Goal: Transaction & Acquisition: Download file/media

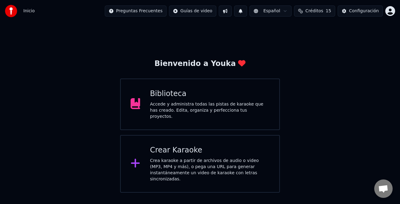
click at [246, 117] on div "Biblioteca Accede y administra todas las pistas de karaoke que has creado. Edit…" at bounding box center [200, 105] width 160 height 52
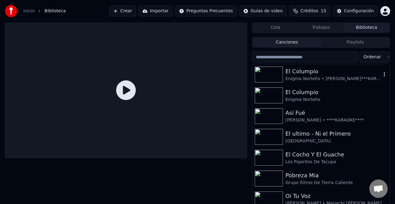
click at [320, 77] on div "Enigma Norteño • [PERSON_NAME]***KARAOKE****" at bounding box center [333, 79] width 96 height 6
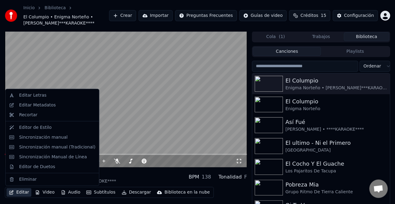
click at [22, 193] on button "Editar" at bounding box center [18, 192] width 25 height 9
click at [46, 95] on div "Editar Letras" at bounding box center [57, 95] width 76 height 6
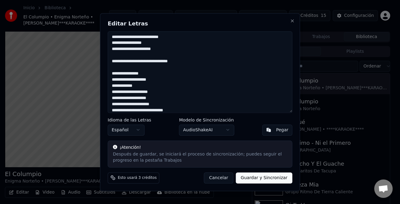
click at [112, 59] on textarea "**********" at bounding box center [200, 72] width 185 height 82
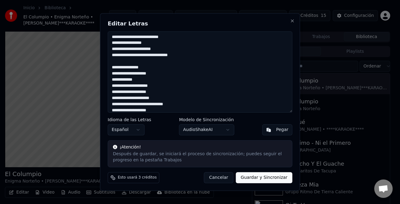
click at [133, 54] on textarea "**********" at bounding box center [200, 72] width 185 height 82
click at [139, 54] on textarea "**********" at bounding box center [200, 72] width 185 height 82
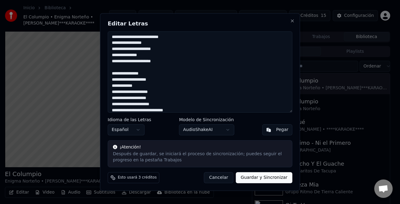
click at [156, 61] on textarea "**********" at bounding box center [200, 72] width 185 height 82
click at [111, 74] on textarea "**********" at bounding box center [200, 72] width 185 height 82
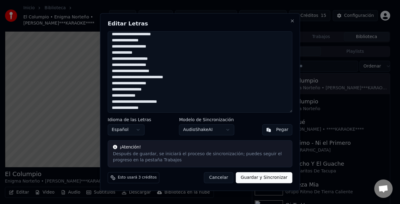
scroll to position [31, 0]
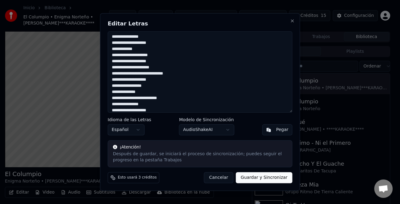
type textarea "**********"
click at [224, 131] on body "Inicio Biblioteca El Columpio • Enigma Norteño • [PERSON_NAME] El Yaki • ****KA…" at bounding box center [197, 102] width 395 height 204
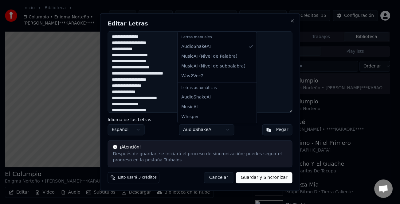
click at [224, 131] on body "Inicio Biblioteca El Columpio • Enigma Norteño • [PERSON_NAME] El Yaki • ****KA…" at bounding box center [197, 102] width 395 height 204
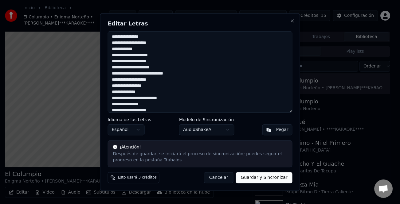
click at [223, 132] on body "Inicio Biblioteca El Columpio • Enigma Norteño • [PERSON_NAME] El Yaki • ****KA…" at bounding box center [197, 102] width 395 height 204
click at [275, 177] on body "Inicio Biblioteca El Columpio • Enigma Norteño • [PERSON_NAME] El Yaki • ****KA…" at bounding box center [197, 102] width 395 height 204
click at [268, 176] on button "Guardar y Sincronizar" at bounding box center [264, 177] width 57 height 11
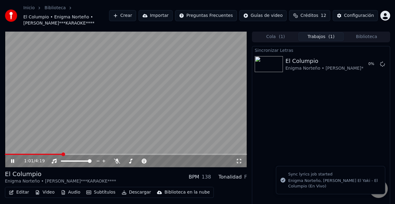
click at [12, 162] on icon at bounding box center [12, 161] width 3 height 4
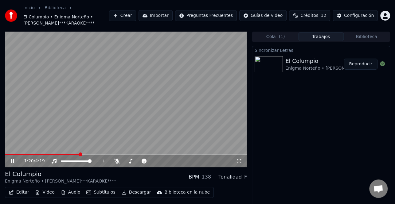
click at [21, 155] on span at bounding box center [42, 154] width 75 height 1
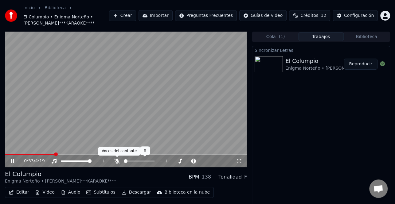
click at [117, 161] on icon at bounding box center [117, 161] width 6 height 5
click at [35, 154] on span at bounding box center [37, 154] width 65 height 1
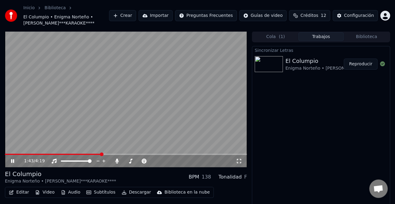
click at [13, 160] on icon at bounding box center [17, 161] width 14 height 5
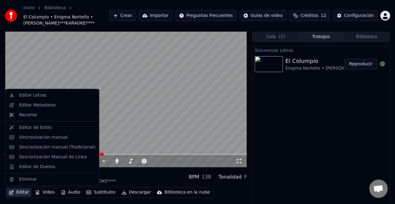
click at [20, 196] on button "Editar" at bounding box center [18, 192] width 25 height 9
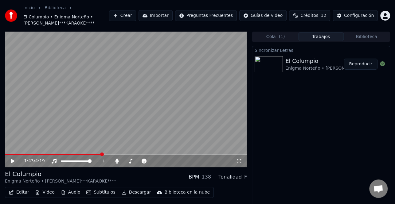
click at [27, 194] on button "Editar" at bounding box center [18, 192] width 25 height 9
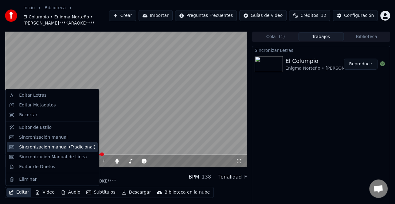
click at [50, 150] on div "Sincronización manual (Tradicional)" at bounding box center [57, 147] width 76 height 6
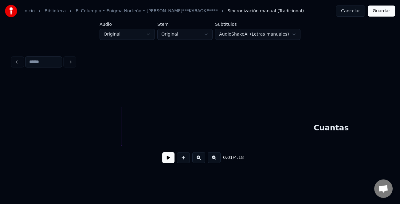
click at [165, 159] on button at bounding box center [168, 157] width 12 height 11
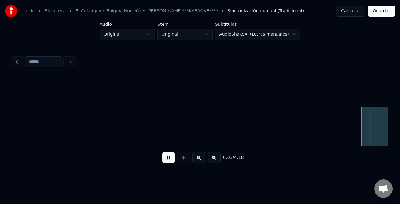
click at [362, 127] on div at bounding box center [363, 126] width 2 height 39
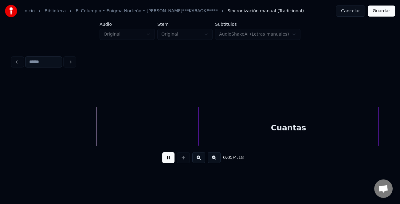
click at [312, 122] on div "Cuantas" at bounding box center [288, 128] width 179 height 42
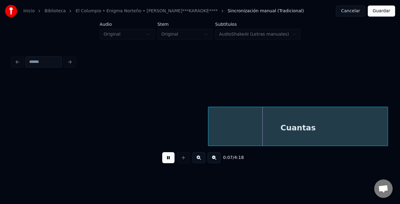
click at [216, 161] on button at bounding box center [214, 157] width 13 height 11
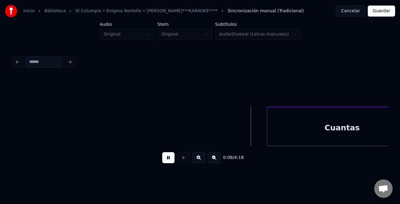
scroll to position [0, 436]
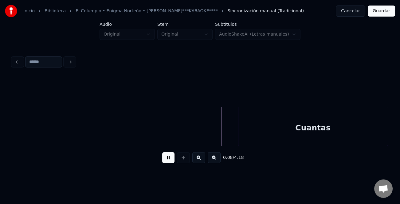
click at [395, 138] on div "Inicio Biblioteca El Columpio • Enigma Norteño • [PERSON_NAME] El Yaki • ****KA…" at bounding box center [200, 86] width 400 height 172
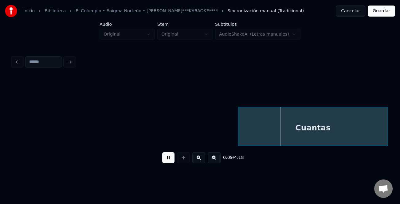
click at [213, 159] on button at bounding box center [214, 157] width 13 height 11
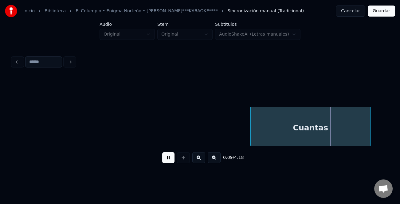
click at [213, 159] on button at bounding box center [214, 157] width 13 height 11
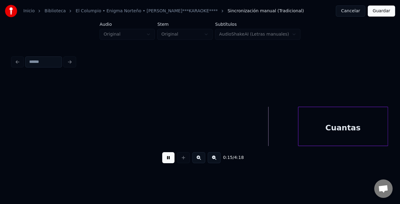
scroll to position [0, 445]
click at [397, 133] on div "Inicio Biblioteca El Columpio • Enigma Norteño • [PERSON_NAME] El Yaki • ****KA…" at bounding box center [200, 86] width 400 height 172
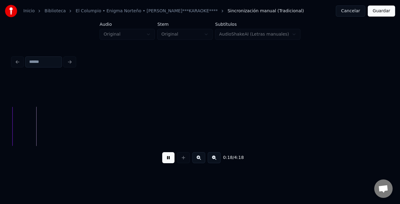
click at [215, 160] on button at bounding box center [214, 157] width 13 height 11
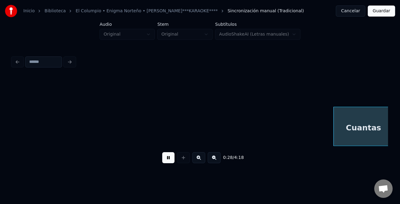
scroll to position [0, 554]
click at [400, 140] on html "Inicio Biblioteca El Columpio • Enigma Norteño • [PERSON_NAME] El Yaki • ****KA…" at bounding box center [200, 91] width 400 height 182
click at [215, 161] on button at bounding box center [214, 157] width 13 height 11
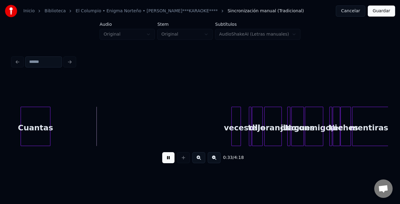
scroll to position [0, 414]
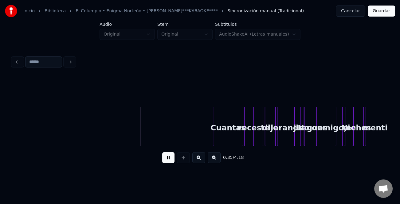
click at [226, 135] on div "Cuantas" at bounding box center [227, 128] width 29 height 42
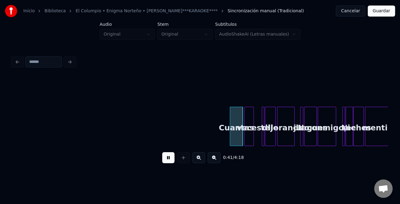
click at [230, 139] on div at bounding box center [231, 126] width 2 height 39
click at [201, 160] on button at bounding box center [198, 157] width 13 height 11
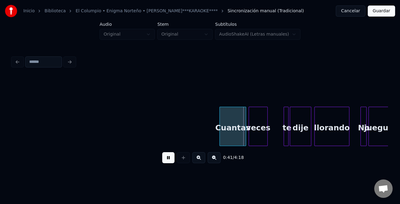
click at [201, 160] on button at bounding box center [198, 157] width 13 height 11
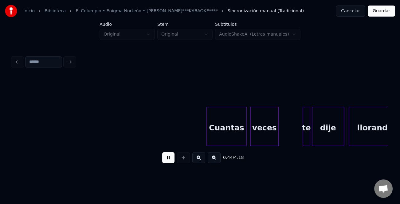
click at [167, 157] on button at bounding box center [168, 157] width 12 height 11
click at [303, 126] on div at bounding box center [304, 126] width 2 height 39
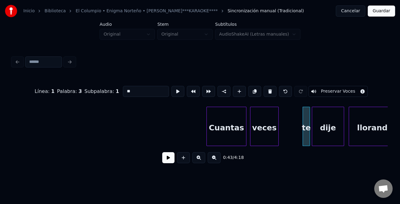
click at [125, 89] on input "**" at bounding box center [146, 91] width 46 height 11
click at [123, 90] on input "**" at bounding box center [146, 91] width 46 height 11
type input "**"
click at [169, 157] on button at bounding box center [168, 157] width 12 height 11
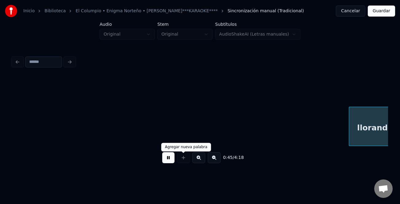
scroll to position [0, 2075]
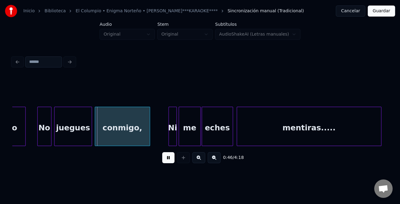
click at [37, 141] on div at bounding box center [38, 126] width 2 height 39
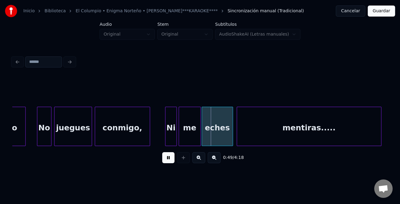
click at [166, 134] on div at bounding box center [166, 126] width 2 height 39
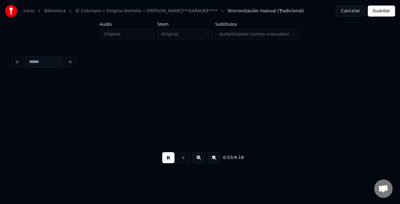
scroll to position [0, 2451]
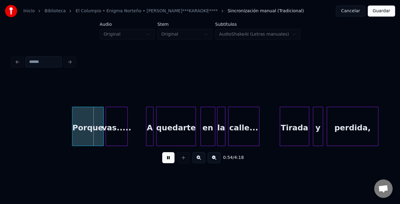
click at [73, 137] on div at bounding box center [74, 126] width 2 height 39
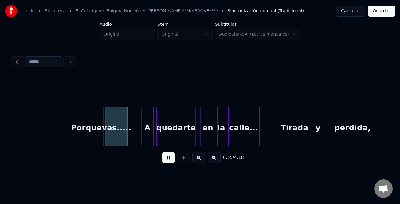
click at [143, 135] on div at bounding box center [143, 126] width 2 height 39
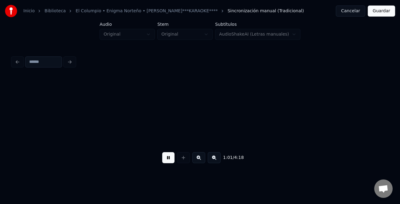
scroll to position [0, 2827]
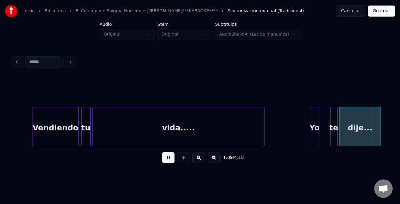
click at [310, 136] on div "Yo" at bounding box center [314, 126] width 9 height 39
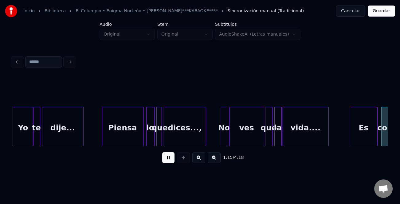
scroll to position [0, 3500]
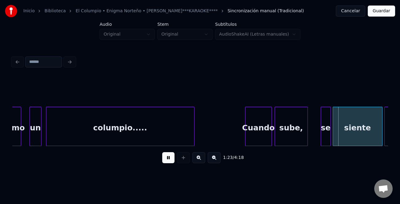
click at [170, 160] on button at bounding box center [168, 157] width 12 height 11
click at [295, 129] on div "sube," at bounding box center [291, 128] width 33 height 42
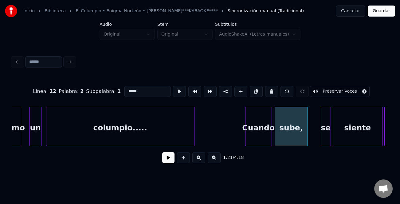
click at [132, 89] on input "*****" at bounding box center [147, 91] width 46 height 11
click at [132, 91] on input "*****" at bounding box center [147, 91] width 46 height 11
click at [323, 127] on div "se" at bounding box center [326, 128] width 10 height 42
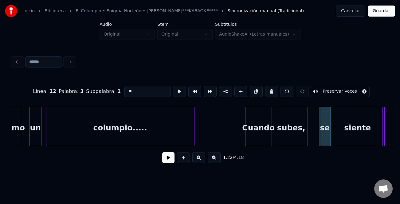
click at [319, 132] on div at bounding box center [320, 126] width 2 height 39
click at [323, 130] on div "se" at bounding box center [323, 128] width 14 height 42
click at [126, 89] on input "**" at bounding box center [147, 91] width 46 height 11
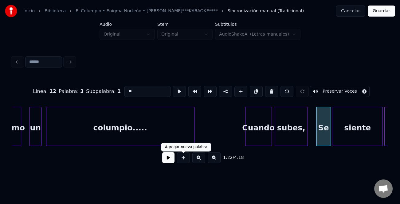
type input "**"
click at [170, 163] on button at bounding box center [168, 157] width 12 height 11
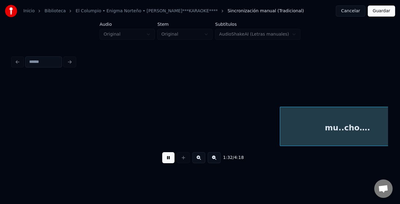
scroll to position [0, 4251]
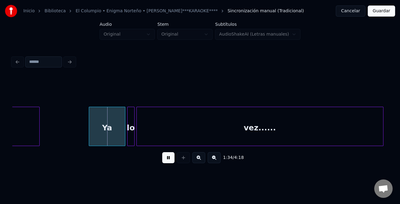
click at [89, 136] on div at bounding box center [90, 126] width 2 height 39
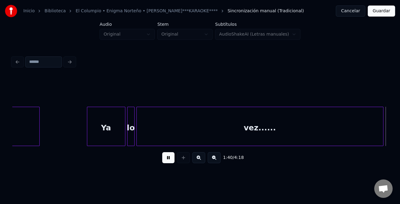
scroll to position [0, 4626]
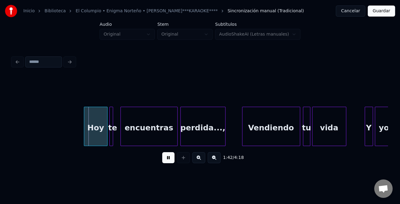
click at [84, 127] on div at bounding box center [85, 126] width 2 height 39
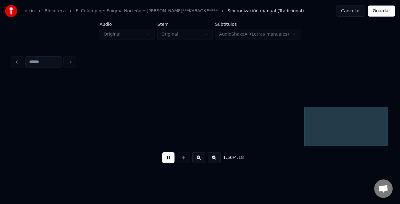
scroll to position [0, 5377]
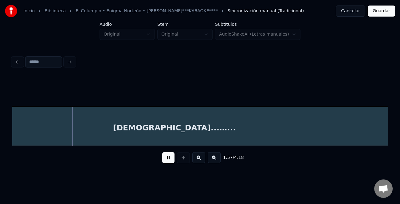
click at [215, 161] on button at bounding box center [214, 157] width 13 height 11
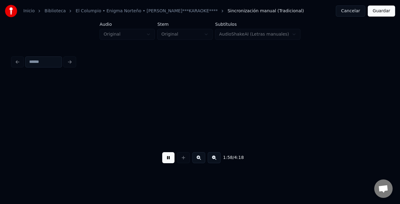
scroll to position [0, 3562]
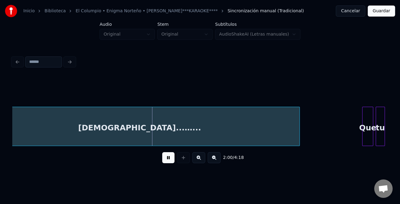
click at [298, 137] on div at bounding box center [299, 126] width 2 height 39
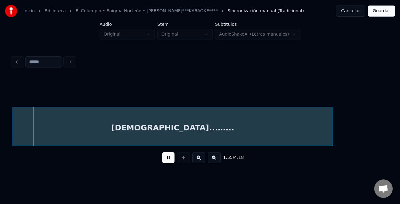
click at [387, 129] on div "1:55 / 4:18" at bounding box center [200, 111] width 380 height 122
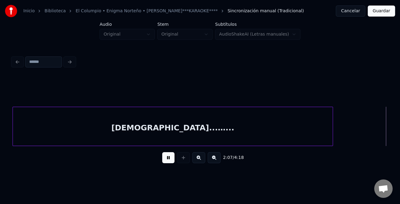
scroll to position [0, 3904]
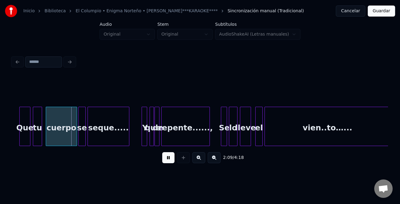
click at [201, 161] on button at bounding box center [198, 157] width 13 height 11
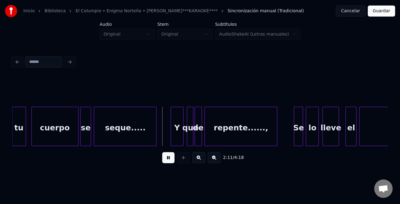
click at [171, 139] on div at bounding box center [172, 126] width 2 height 39
click at [293, 134] on div "tu cuerpo se seque..... Y que de repente......, Se lo lleve el vien..to…..." at bounding box center [92, 126] width 11934 height 39
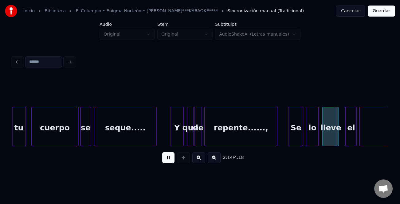
click at [290, 136] on div at bounding box center [290, 126] width 2 height 39
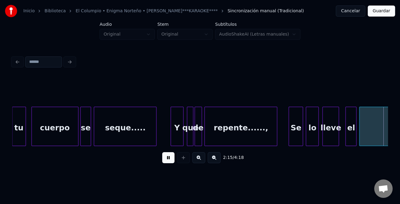
scroll to position [0, 6263]
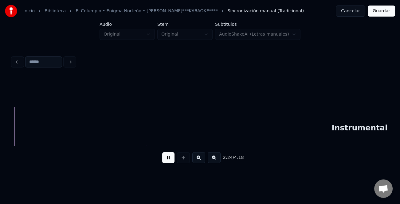
click at [217, 159] on button at bounding box center [214, 157] width 13 height 11
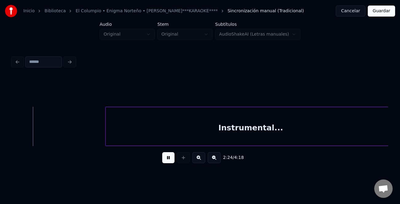
click at [217, 159] on button at bounding box center [214, 157] width 13 height 11
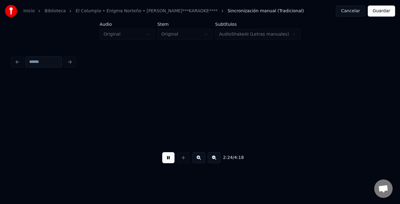
scroll to position [0, 2197]
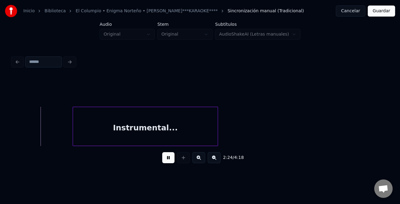
click at [217, 159] on button at bounding box center [214, 157] width 13 height 11
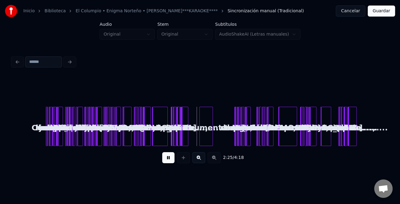
scroll to position [0, 0]
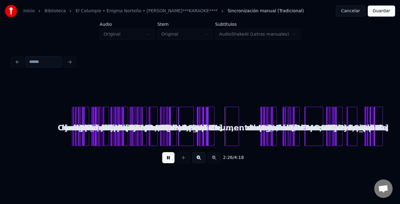
click at [204, 159] on button at bounding box center [198, 157] width 13 height 11
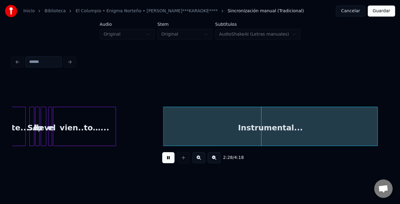
click at [163, 143] on div at bounding box center [164, 126] width 2 height 39
click at [169, 163] on button at bounding box center [168, 157] width 12 height 11
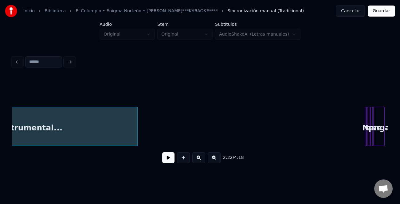
scroll to position [0, 2303]
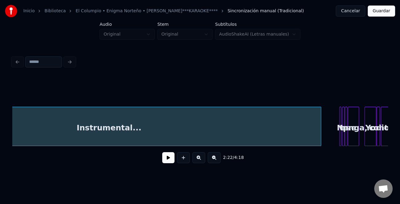
click at [320, 135] on div at bounding box center [320, 126] width 2 height 39
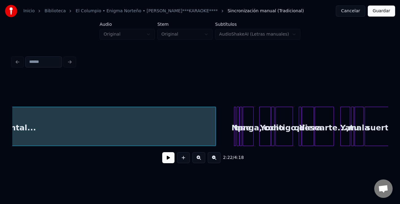
scroll to position [0, 2430]
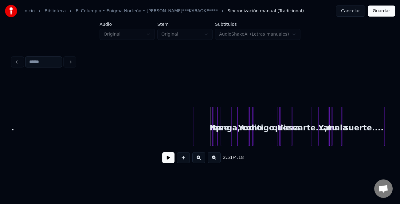
click at [167, 160] on button at bounding box center [168, 157] width 12 height 11
click at [196, 160] on button at bounding box center [198, 157] width 13 height 11
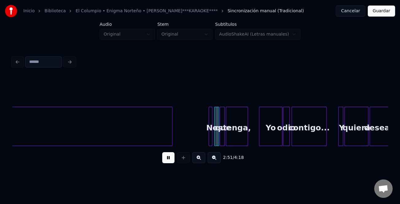
click at [196, 160] on button at bounding box center [198, 157] width 13 height 11
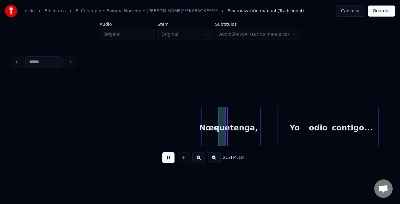
click at [197, 160] on button at bounding box center [198, 157] width 13 height 11
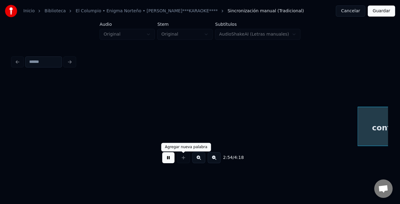
scroll to position [0, 10717]
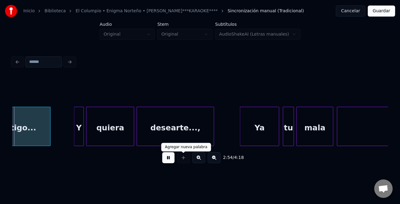
click at [171, 156] on button at bounding box center [168, 157] width 12 height 11
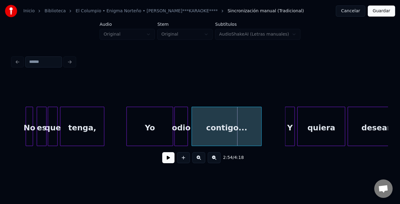
scroll to position [0, 10443]
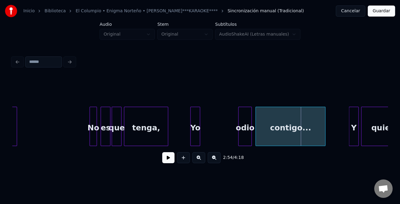
click at [198, 142] on div at bounding box center [199, 126] width 2 height 39
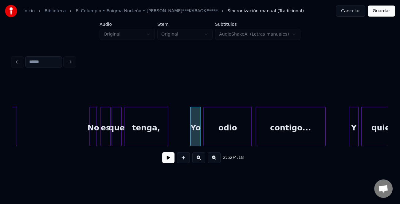
click at [204, 141] on div at bounding box center [205, 126] width 2 height 39
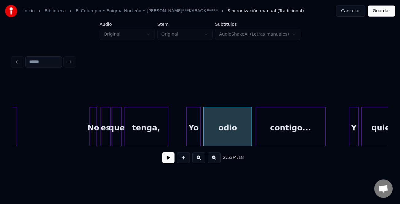
click at [186, 138] on div at bounding box center [187, 126] width 2 height 39
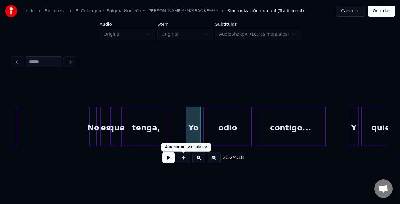
click at [173, 159] on button at bounding box center [168, 157] width 12 height 11
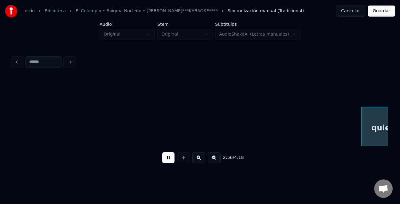
scroll to position [0, 10818]
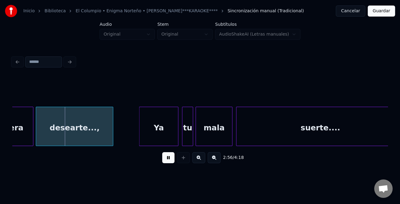
drag, startPoint x: 174, startPoint y: 158, endPoint x: 257, endPoint y: 147, distance: 84.2
click at [174, 158] on button at bounding box center [168, 157] width 12 height 11
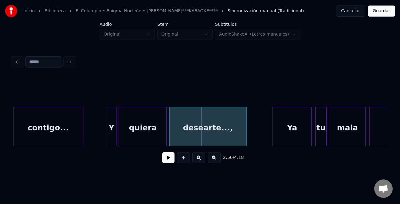
scroll to position [0, 10659]
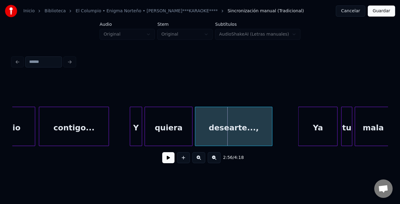
click at [130, 134] on div at bounding box center [131, 126] width 2 height 39
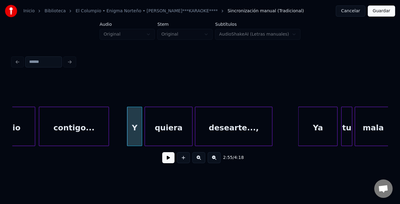
click at [171, 156] on button at bounding box center [168, 157] width 12 height 11
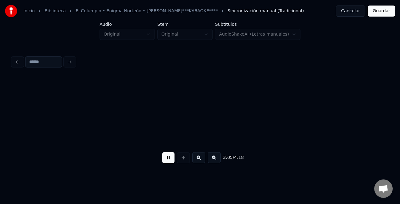
scroll to position [0, 11410]
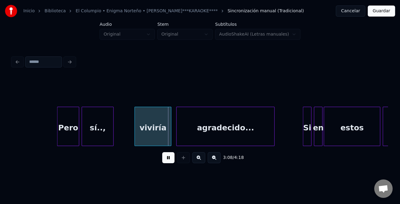
drag, startPoint x: 166, startPoint y: 159, endPoint x: 156, endPoint y: 147, distance: 15.5
click at [166, 159] on button at bounding box center [168, 157] width 12 height 11
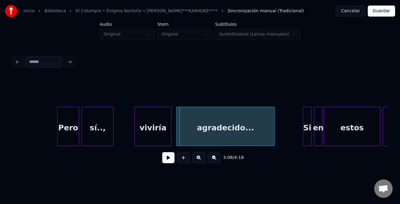
click at [146, 140] on div "viviría" at bounding box center [153, 128] width 36 height 42
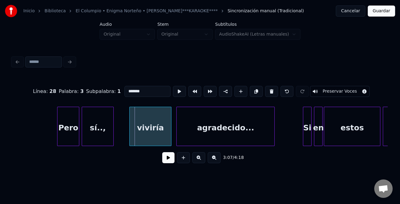
click at [130, 135] on div at bounding box center [131, 126] width 2 height 39
click at [126, 91] on input "*******" at bounding box center [147, 91] width 46 height 11
type input "*******"
click at [168, 163] on button at bounding box center [168, 157] width 12 height 11
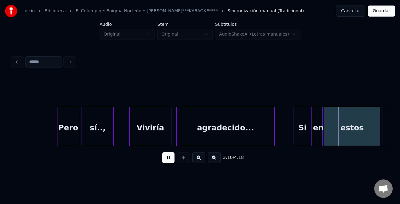
click at [295, 131] on div at bounding box center [295, 126] width 2 height 39
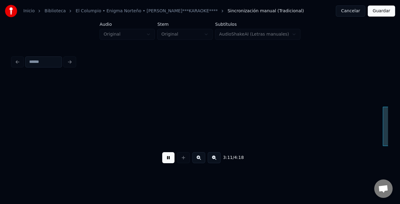
scroll to position [0, 11786]
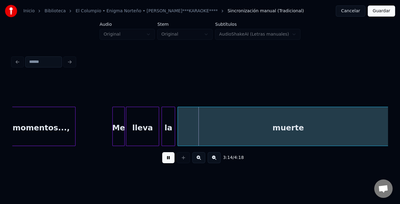
click at [214, 159] on button at bounding box center [214, 157] width 13 height 11
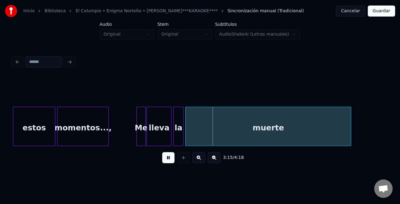
click at [214, 159] on button at bounding box center [214, 157] width 13 height 11
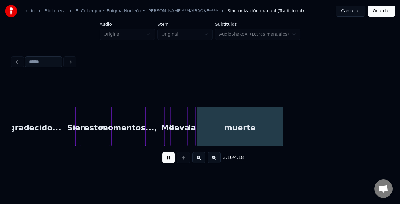
click at [281, 135] on div at bounding box center [282, 126] width 2 height 39
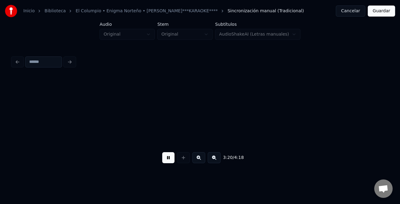
scroll to position [0, 6167]
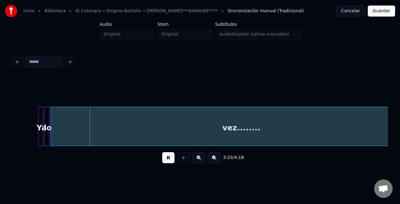
click at [214, 159] on button at bounding box center [214, 157] width 13 height 11
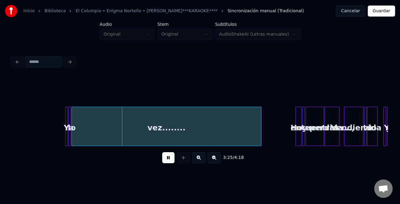
click at [259, 134] on div at bounding box center [260, 126] width 2 height 39
click at [296, 126] on div "Hoy" at bounding box center [299, 128] width 6 height 42
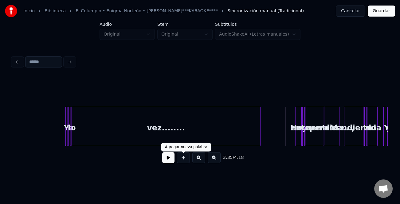
click at [170, 160] on button at bounding box center [168, 157] width 12 height 11
click at [200, 161] on button at bounding box center [198, 157] width 13 height 11
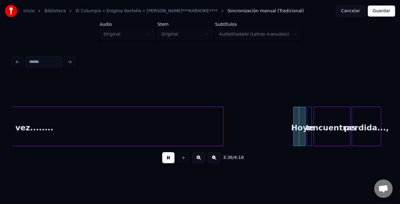
click at [200, 161] on button at bounding box center [198, 157] width 13 height 11
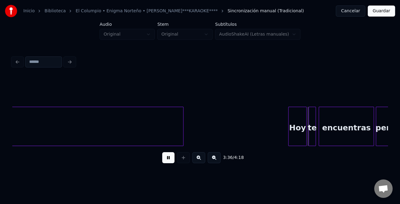
click at [200, 161] on button at bounding box center [198, 157] width 13 height 11
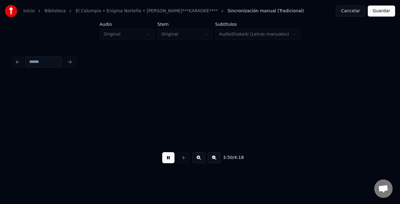
scroll to position [0, 14166]
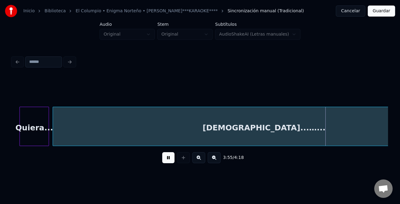
click at [213, 161] on button at bounding box center [214, 157] width 13 height 11
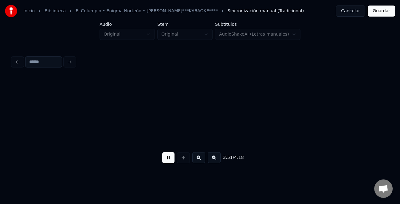
scroll to position [0, 10654]
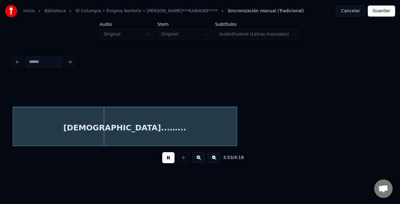
click at [235, 142] on div at bounding box center [236, 126] width 2 height 39
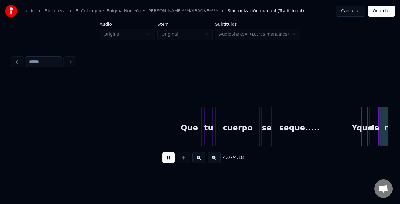
scroll to position [0, 11367]
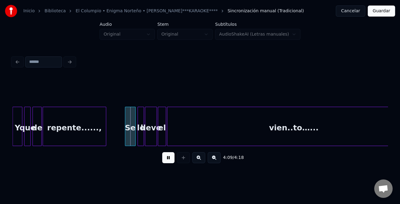
click at [125, 139] on div at bounding box center [126, 126] width 2 height 39
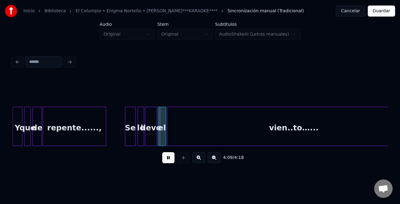
click at [210, 161] on button at bounding box center [214, 157] width 13 height 11
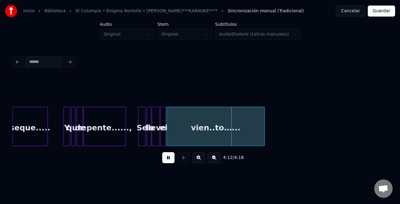
click at [264, 135] on div at bounding box center [264, 126] width 2 height 39
click at [380, 8] on button "Guardar" at bounding box center [381, 11] width 27 height 11
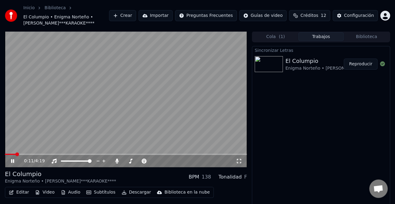
click at [12, 159] on icon at bounding box center [17, 161] width 14 height 5
click at [366, 17] on div "Configuración" at bounding box center [359, 16] width 30 height 6
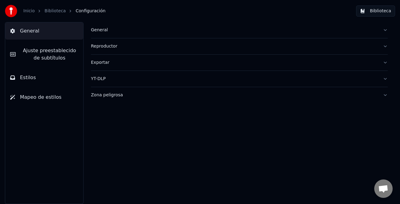
click at [49, 53] on span "Ajuste preestablecido de subtítulos" at bounding box center [50, 54] width 58 height 15
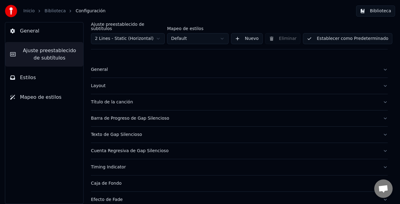
click at [101, 67] on div "General" at bounding box center [234, 70] width 287 height 6
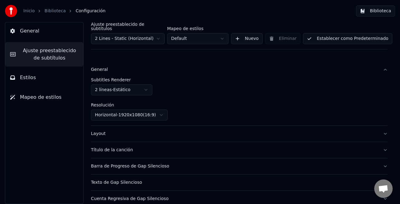
click at [101, 131] on div "Layout" at bounding box center [234, 134] width 287 height 6
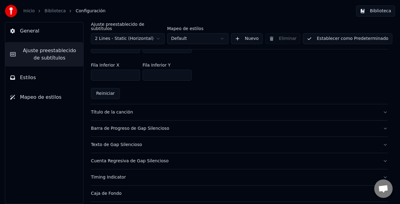
scroll to position [246, 0]
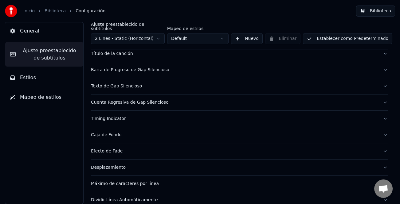
click at [111, 51] on div "Título de la canción" at bounding box center [234, 54] width 287 height 6
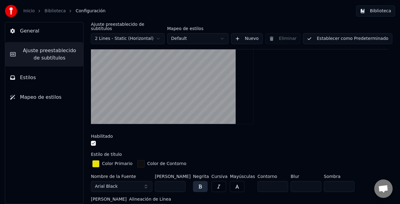
scroll to position [92, 0]
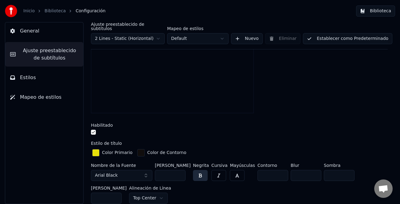
click at [179, 170] on input "***" at bounding box center [170, 175] width 31 height 11
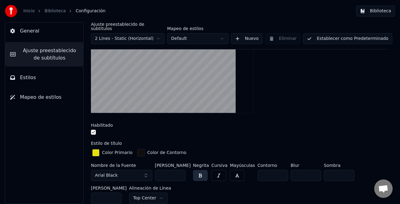
click at [179, 172] on input "***" at bounding box center [170, 175] width 31 height 11
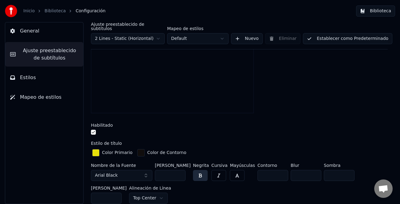
click at [179, 172] on input "***" at bounding box center [170, 175] width 31 height 11
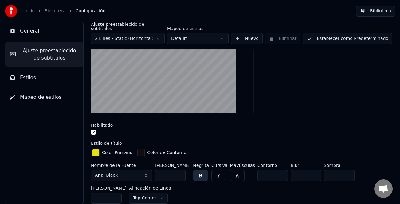
click at [179, 172] on input "***" at bounding box center [170, 175] width 31 height 11
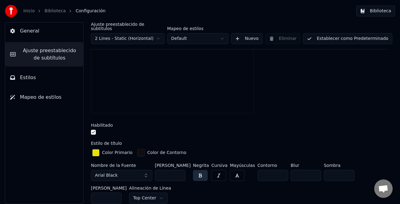
click at [179, 172] on input "***" at bounding box center [170, 175] width 31 height 11
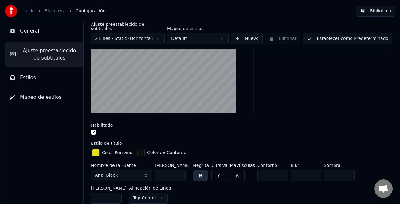
click at [179, 172] on input "***" at bounding box center [170, 175] width 31 height 11
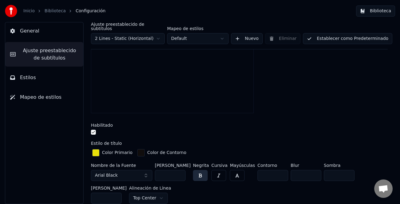
type input "***"
click at [179, 172] on input "***" at bounding box center [170, 175] width 31 height 11
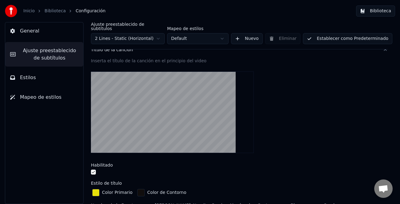
scroll to position [0, 0]
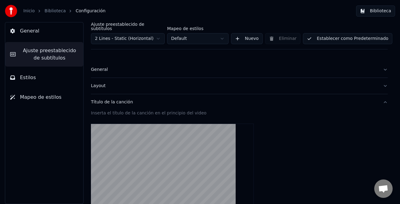
click at [362, 36] on button "Establecer como Predeterminado" at bounding box center [347, 38] width 89 height 11
click at [347, 36] on button "Establecer como Predeterminado" at bounding box center [347, 38] width 89 height 11
click at [366, 9] on button "Biblioteca" at bounding box center [375, 11] width 39 height 11
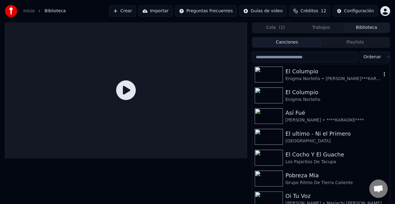
click at [303, 74] on div "El Columpio" at bounding box center [333, 71] width 96 height 9
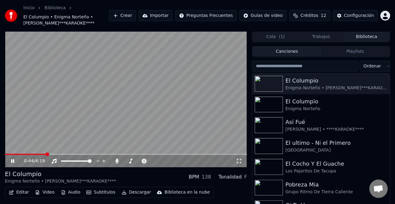
click at [46, 155] on span at bounding box center [126, 154] width 242 height 1
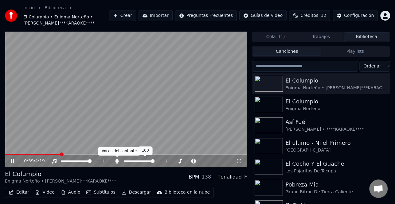
click at [117, 162] on icon at bounding box center [117, 161] width 3 height 5
click at [132, 192] on button "Descargar" at bounding box center [136, 192] width 34 height 9
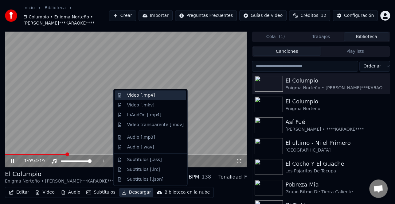
click at [154, 94] on div "Video [.mp4]" at bounding box center [155, 95] width 57 height 6
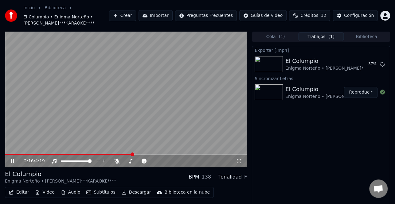
drag, startPoint x: 14, startPoint y: 159, endPoint x: 84, endPoint y: 171, distance: 71.7
click at [14, 159] on icon at bounding box center [17, 161] width 14 height 5
click at [362, 61] on button "Mostrar" at bounding box center [364, 64] width 27 height 11
click at [20, 193] on button "Editar" at bounding box center [18, 192] width 25 height 9
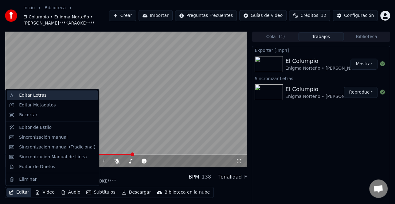
click at [50, 96] on div "Editar Letras" at bounding box center [57, 95] width 76 height 6
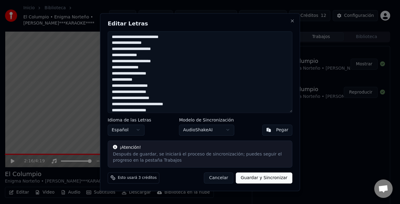
drag, startPoint x: 140, startPoint y: 36, endPoint x: 141, endPoint y: 40, distance: 4.0
click at [140, 36] on textarea "**********" at bounding box center [200, 72] width 185 height 82
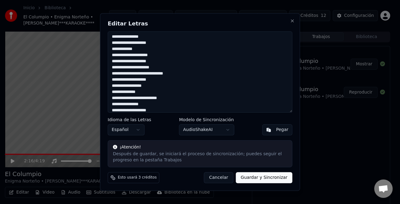
click at [140, 73] on textarea "**********" at bounding box center [200, 72] width 185 height 82
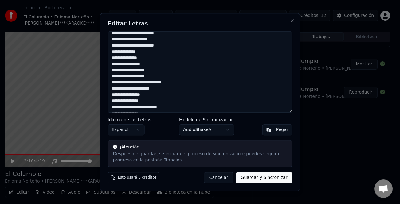
scroll to position [137, 0]
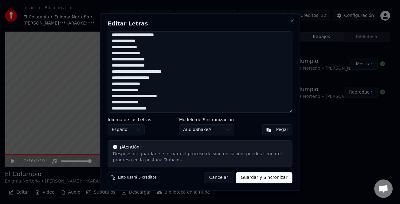
click at [130, 71] on textarea "**********" at bounding box center [200, 72] width 185 height 82
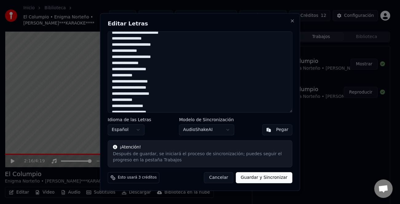
scroll to position [0, 0]
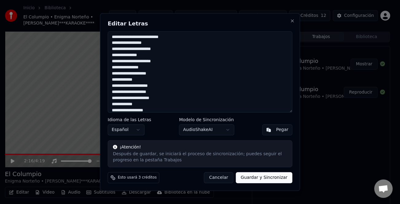
type textarea "**********"
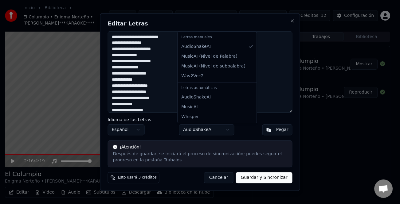
click at [229, 128] on body "Inicio Biblioteca El Columpio • Enigma Norteño • [PERSON_NAME] El Yaki • ****KA…" at bounding box center [197, 102] width 395 height 204
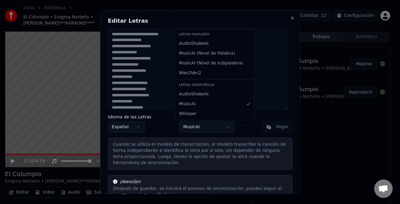
click at [223, 127] on body "Inicio Biblioteca El Columpio • Enigma Norteño • [PERSON_NAME] El Yaki • ****KA…" at bounding box center [197, 102] width 395 height 204
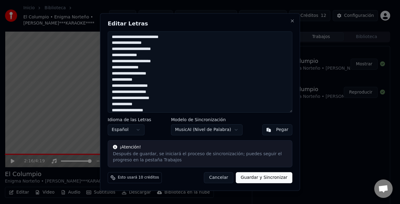
click at [260, 180] on button "Guardar y Sincronizar" at bounding box center [264, 177] width 57 height 11
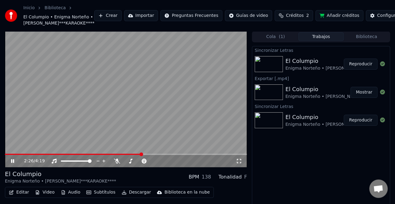
click at [20, 155] on span at bounding box center [73, 154] width 137 height 1
click at [37, 155] on span at bounding box center [126, 154] width 242 height 1
click at [45, 155] on span at bounding box center [126, 154] width 242 height 1
click at [37, 166] on video at bounding box center [126, 99] width 242 height 136
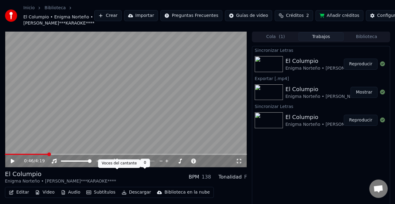
click at [116, 164] on icon at bounding box center [117, 161] width 6 height 5
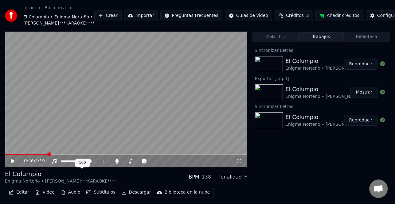
click at [78, 104] on video at bounding box center [126, 99] width 242 height 136
click at [10, 164] on icon at bounding box center [17, 161] width 14 height 5
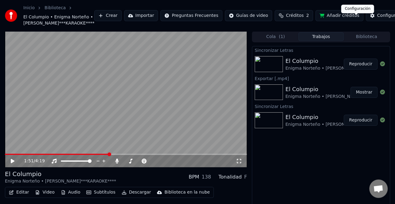
click at [377, 19] on div "Configuración" at bounding box center [392, 16] width 30 height 6
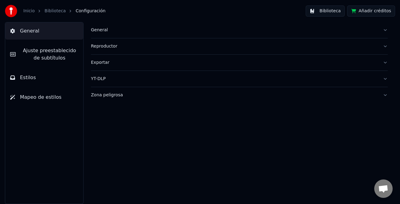
click at [49, 47] on span "Ajuste preestablecido de subtítulos" at bounding box center [50, 54] width 58 height 15
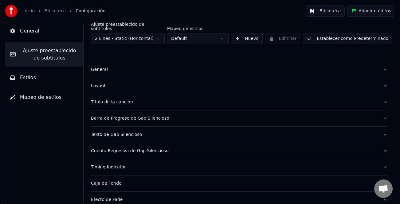
click at [116, 99] on div "Título de la canción" at bounding box center [234, 102] width 287 height 6
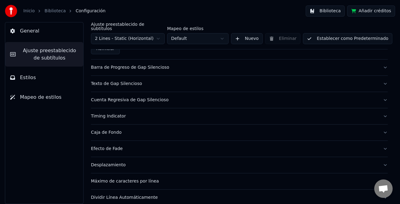
scroll to position [369, 0]
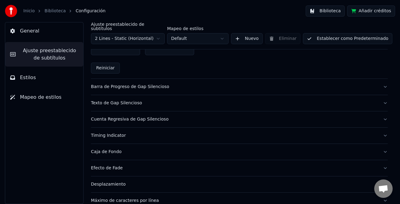
click at [139, 84] on div "Barra de Progreso de Gap Silencioso" at bounding box center [234, 87] width 287 height 6
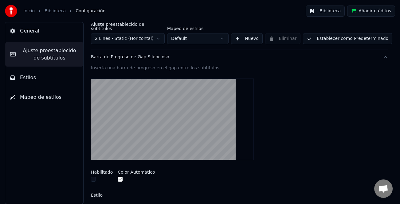
scroll to position [31, 0]
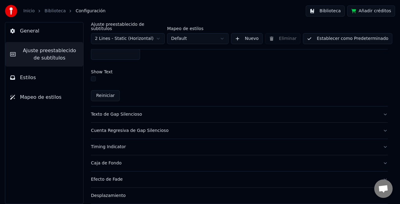
click at [131, 112] on div "Texto de Gap Silencioso" at bounding box center [234, 115] width 287 height 6
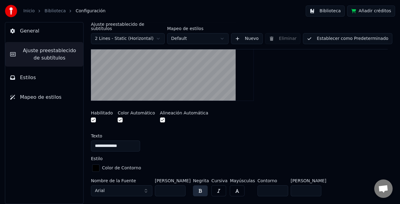
scroll to position [138, 0]
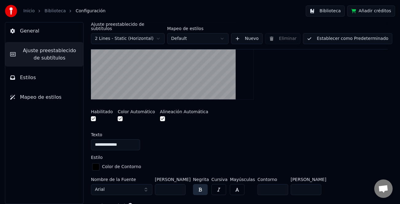
click at [179, 184] on input "**" at bounding box center [170, 189] width 31 height 11
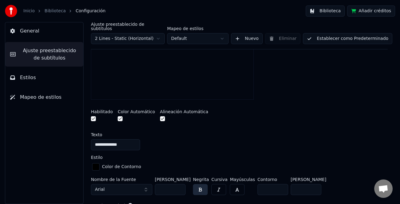
click at [179, 184] on input "**" at bounding box center [170, 189] width 31 height 11
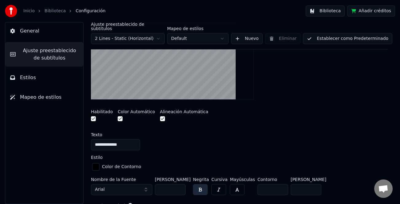
click at [179, 184] on input "**" at bounding box center [170, 189] width 31 height 11
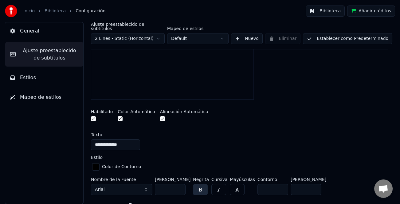
click at [179, 184] on input "**" at bounding box center [170, 189] width 31 height 11
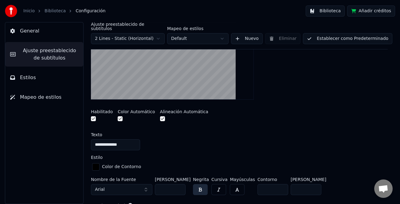
type input "**"
click at [179, 184] on input "**" at bounding box center [170, 189] width 31 height 11
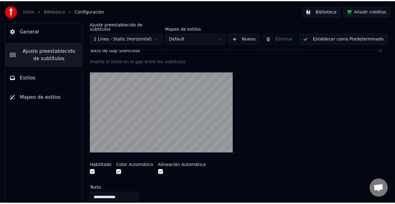
scroll to position [77, 0]
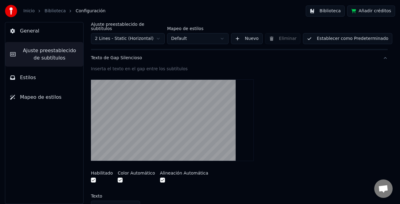
click at [363, 33] on button "Establecer como Predeterminado" at bounding box center [347, 38] width 89 height 11
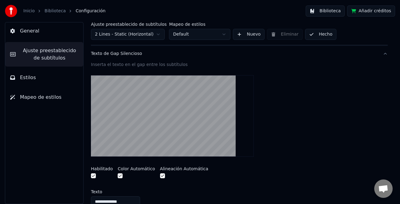
click at [316, 33] on button "Hecho" at bounding box center [320, 34] width 31 height 11
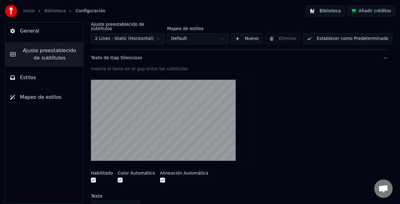
click at [323, 9] on button "Biblioteca" at bounding box center [325, 11] width 39 height 11
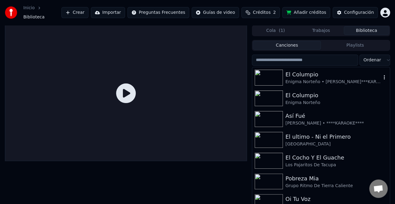
click at [299, 75] on div "El Columpio" at bounding box center [333, 74] width 96 height 9
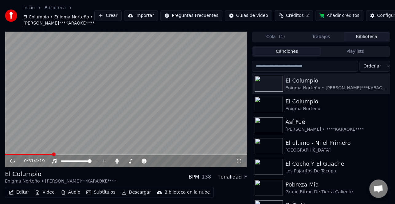
click at [53, 155] on span at bounding box center [126, 154] width 242 height 1
click at [64, 155] on span at bounding box center [126, 154] width 242 height 1
click at [88, 166] on video at bounding box center [126, 99] width 242 height 136
click at [88, 155] on span at bounding box center [126, 154] width 242 height 1
click at [12, 163] on icon at bounding box center [13, 161] width 4 height 4
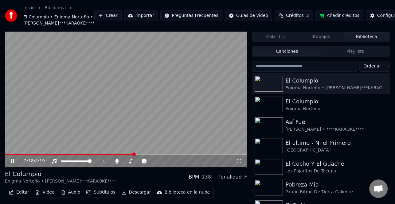
click at [144, 166] on video at bounding box center [126, 99] width 242 height 136
click at [11, 163] on icon at bounding box center [13, 161] width 4 height 4
click at [147, 155] on span at bounding box center [126, 154] width 242 height 1
click at [155, 155] on span at bounding box center [126, 154] width 242 height 1
click at [160, 155] on span at bounding box center [126, 154] width 242 height 1
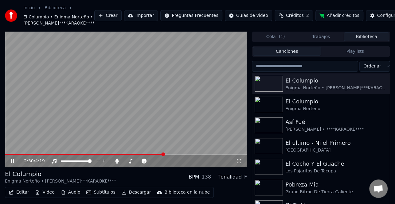
click at [164, 155] on span at bounding box center [126, 154] width 242 height 1
drag, startPoint x: 14, startPoint y: 173, endPoint x: 13, endPoint y: 183, distance: 10.8
click at [13, 163] on icon at bounding box center [12, 161] width 3 height 4
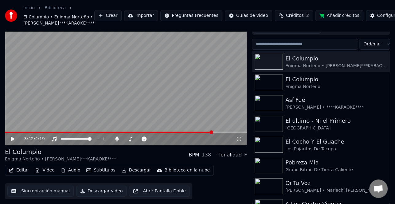
scroll to position [31, 0]
click at [23, 175] on button "Editar" at bounding box center [18, 170] width 25 height 9
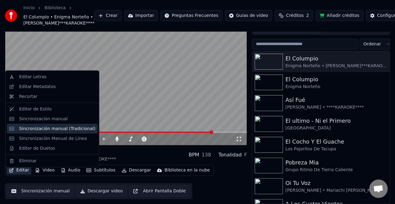
click at [56, 130] on div "Sincronización manual (Tradicional)" at bounding box center [57, 129] width 76 height 6
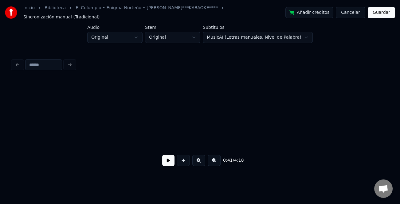
scroll to position [0, 1263]
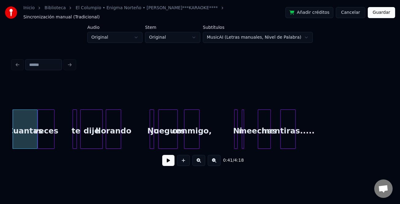
click at [168, 161] on button at bounding box center [168, 160] width 12 height 11
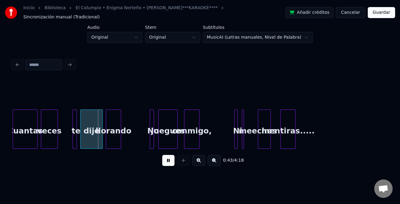
click at [52, 136] on div "veces" at bounding box center [49, 131] width 16 height 42
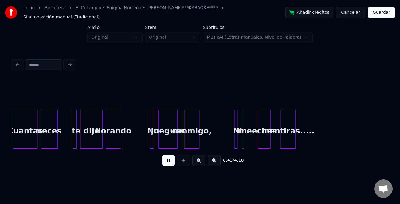
click at [169, 160] on button at bounding box center [168, 160] width 12 height 11
click at [73, 133] on div at bounding box center [74, 129] width 2 height 39
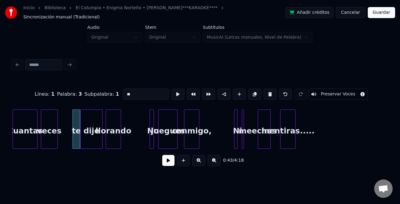
click at [79, 136] on div at bounding box center [79, 129] width 2 height 39
click at [125, 93] on input "**" at bounding box center [146, 94] width 46 height 11
type input "**"
click at [166, 162] on button at bounding box center [168, 160] width 12 height 11
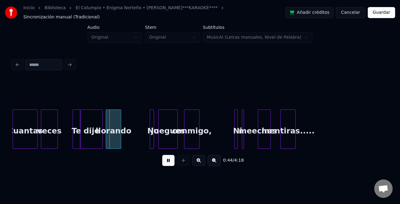
click at [196, 165] on button at bounding box center [198, 160] width 13 height 11
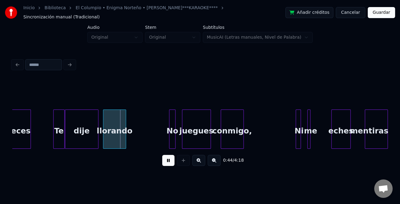
click at [196, 165] on button at bounding box center [198, 160] width 13 height 11
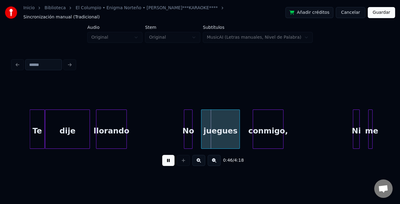
click at [76, 129] on div "dije" at bounding box center [67, 131] width 44 height 42
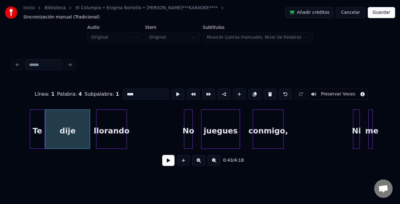
click at [126, 137] on div at bounding box center [126, 129] width 2 height 39
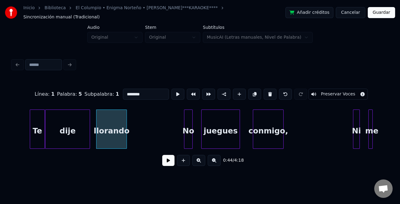
click at [73, 137] on div "dije" at bounding box center [67, 131] width 44 height 42
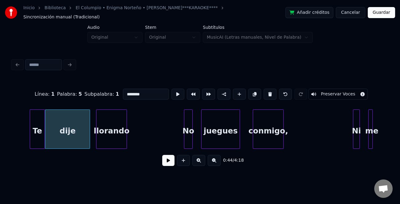
type input "****"
drag, startPoint x: 164, startPoint y: 160, endPoint x: 159, endPoint y: 160, distance: 4.9
click at [164, 160] on button at bounding box center [168, 160] width 12 height 11
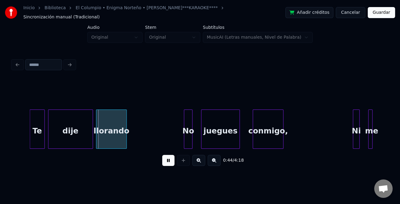
click at [53, 131] on div "dije" at bounding box center [71, 131] width 44 height 42
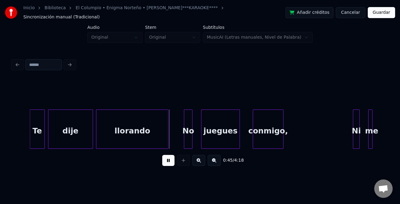
click at [167, 140] on div at bounding box center [168, 129] width 2 height 39
click at [193, 143] on div "No" at bounding box center [193, 131] width 8 height 42
click at [283, 139] on div "conmigo," at bounding box center [268, 129] width 31 height 39
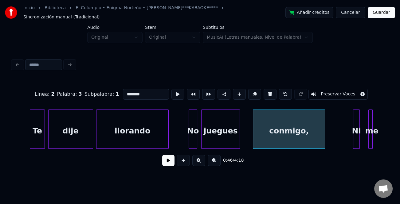
click at [325, 138] on div at bounding box center [324, 129] width 2 height 39
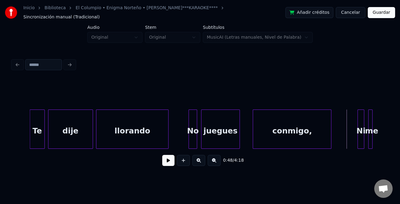
click at [360, 135] on div "Ni" at bounding box center [361, 131] width 6 height 42
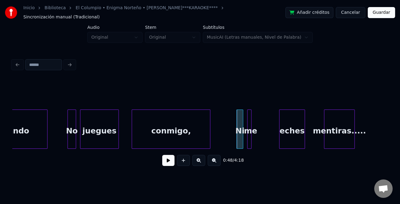
scroll to position [0, 2840]
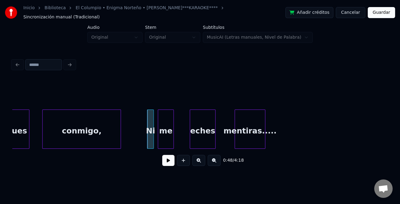
click at [172, 143] on div at bounding box center [173, 129] width 2 height 39
click at [167, 159] on button at bounding box center [168, 160] width 12 height 11
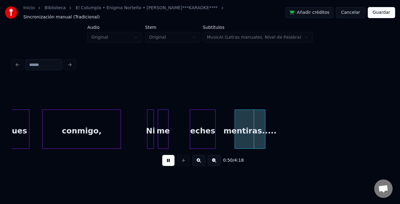
click at [167, 143] on div at bounding box center [168, 129] width 2 height 39
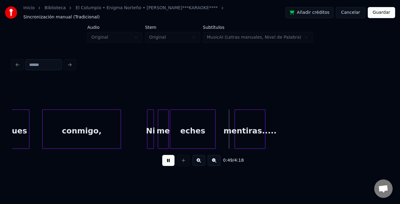
click at [171, 142] on div at bounding box center [171, 129] width 2 height 39
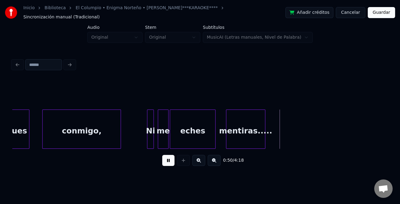
click at [227, 142] on div at bounding box center [227, 129] width 2 height 39
click at [221, 142] on div at bounding box center [220, 129] width 2 height 39
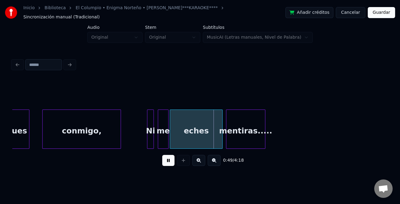
click at [219, 163] on button at bounding box center [214, 160] width 13 height 11
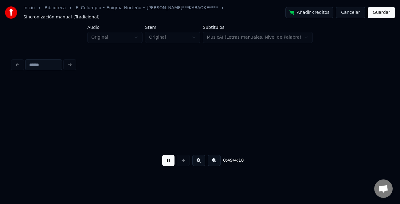
scroll to position [0, 2077]
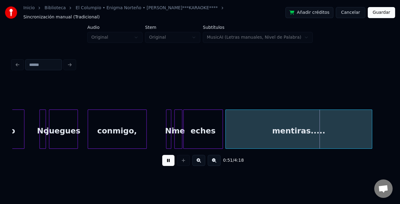
click at [372, 127] on div at bounding box center [371, 129] width 2 height 39
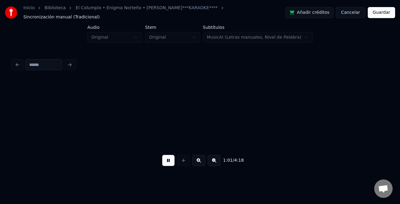
scroll to position [0, 2829]
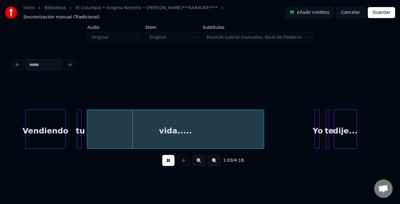
click at [263, 135] on div at bounding box center [263, 129] width 2 height 39
click at [76, 135] on div "tu" at bounding box center [78, 129] width 5 height 39
click at [85, 136] on div at bounding box center [85, 129] width 2 height 39
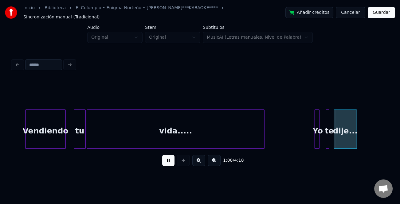
click at [320, 139] on div "Yo" at bounding box center [318, 131] width 6 height 42
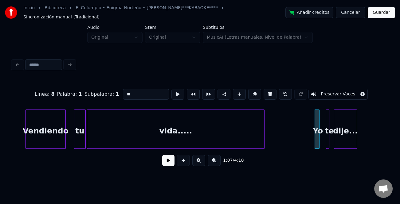
click at [319, 141] on div "Yo" at bounding box center [317, 129] width 5 height 39
click at [323, 141] on div at bounding box center [323, 129] width 2 height 39
click at [378, 136] on div at bounding box center [378, 129] width 2 height 39
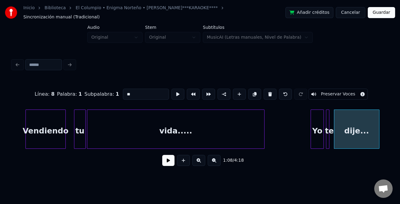
click at [311, 141] on div at bounding box center [312, 129] width 2 height 39
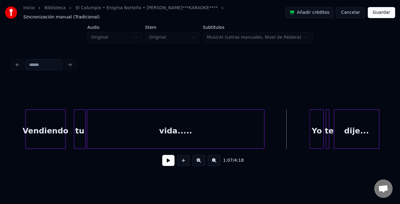
click at [167, 161] on button at bounding box center [168, 160] width 12 height 11
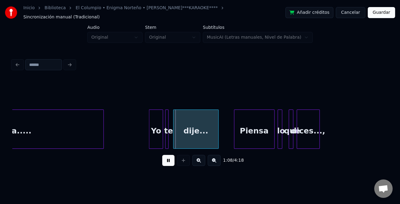
scroll to position [0, 3076]
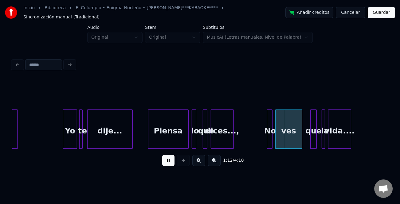
click at [271, 138] on div at bounding box center [271, 129] width 2 height 39
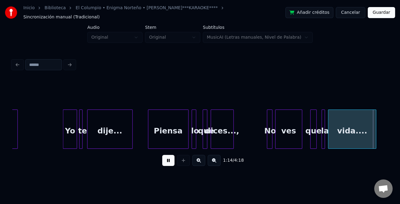
click at [375, 141] on div at bounding box center [375, 129] width 2 height 39
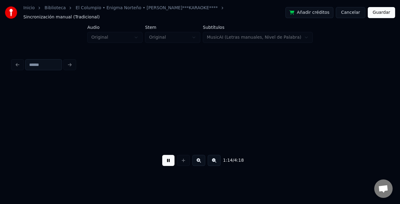
scroll to position [0, 3452]
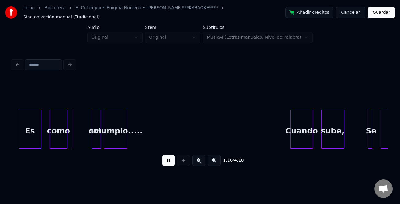
click at [34, 132] on div "Es" at bounding box center [30, 131] width 22 height 42
click at [74, 142] on div "un" at bounding box center [76, 131] width 9 height 42
click at [92, 140] on div at bounding box center [93, 129] width 2 height 39
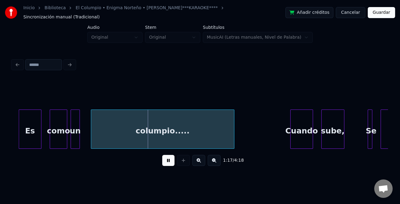
click at [233, 137] on div at bounding box center [233, 129] width 2 height 39
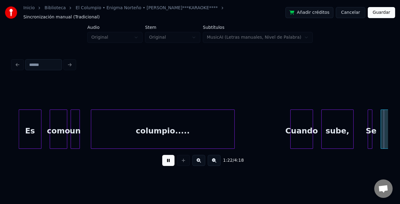
click at [351, 141] on div at bounding box center [352, 129] width 2 height 39
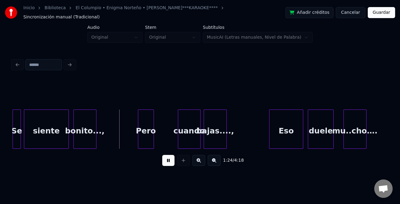
click at [21, 140] on div at bounding box center [20, 129] width 2 height 39
click at [112, 140] on div at bounding box center [112, 129] width 2 height 39
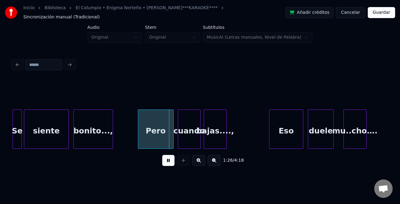
click at [171, 141] on div at bounding box center [172, 129] width 2 height 39
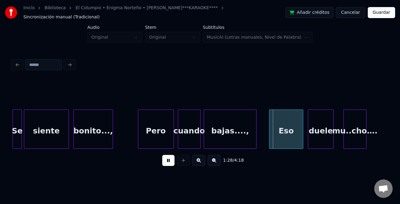
click at [255, 140] on div at bounding box center [255, 129] width 2 height 39
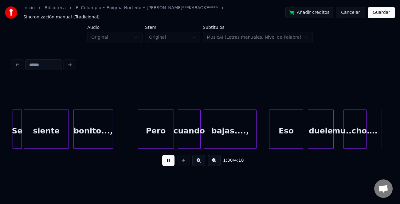
click at [215, 164] on button at bounding box center [214, 160] width 13 height 11
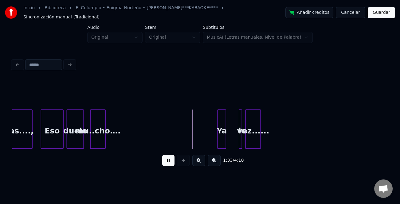
scroll to position [0, 2669]
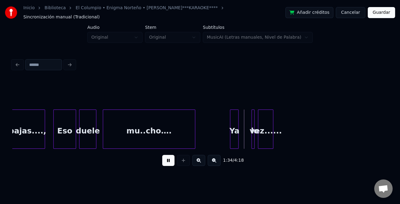
click at [195, 142] on div at bounding box center [194, 129] width 2 height 39
click at [230, 141] on div at bounding box center [231, 129] width 2 height 39
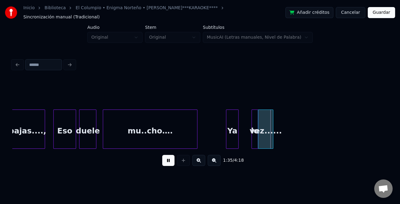
click at [255, 144] on div "lo" at bounding box center [255, 129] width 6 height 39
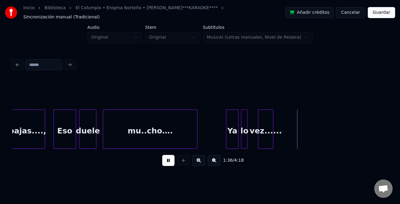
click at [243, 147] on div "Ya lo vez...... mu..cho…. duele Eso bajas....," at bounding box center [199, 129] width 375 height 39
click at [253, 143] on div at bounding box center [253, 129] width 2 height 39
click at [272, 147] on div "Ya lo vez...... mu..cho…. duele Eso bajas....," at bounding box center [199, 129] width 375 height 39
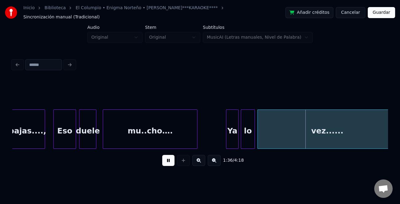
click at [395, 146] on div "Inicio Biblioteca El Columpio • Enigma Norteño • [PERSON_NAME] El Yaki • ****KA…" at bounding box center [200, 87] width 400 height 175
click at [167, 160] on button at bounding box center [168, 160] width 12 height 11
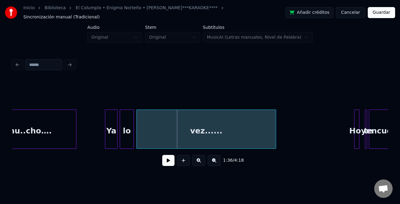
scroll to position [0, 2835]
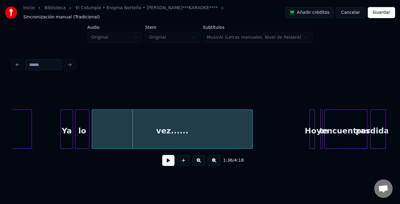
click at [253, 135] on div at bounding box center [252, 129] width 2 height 39
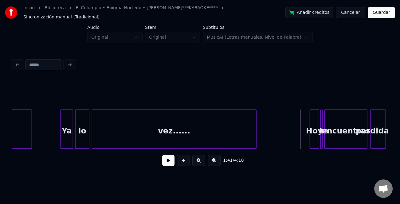
click at [317, 141] on div at bounding box center [318, 129] width 2 height 39
click at [166, 165] on button at bounding box center [168, 160] width 12 height 11
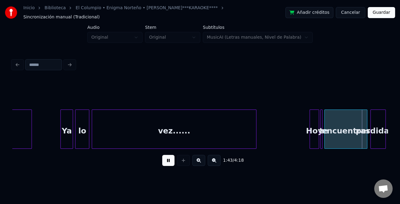
click at [199, 161] on button at bounding box center [198, 160] width 13 height 11
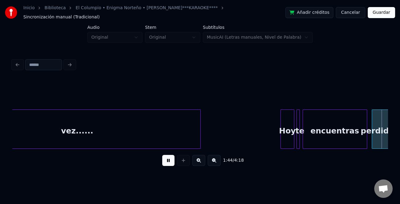
scroll to position [0, 4806]
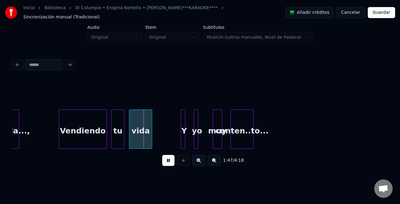
click at [112, 146] on div at bounding box center [113, 129] width 2 height 39
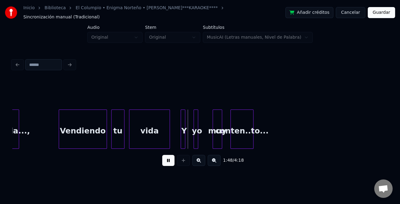
click at [170, 142] on div at bounding box center [169, 129] width 2 height 39
click at [187, 143] on div at bounding box center [188, 129] width 2 height 39
click at [200, 141] on div "yo" at bounding box center [198, 131] width 6 height 42
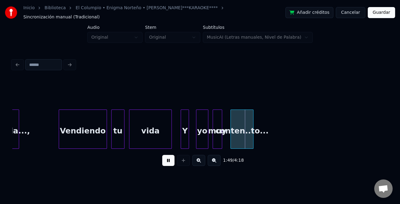
click at [208, 141] on div at bounding box center [207, 129] width 2 height 39
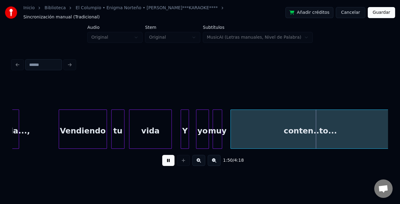
click at [390, 141] on div "1:50 / 4:18" at bounding box center [200, 114] width 380 height 122
click at [218, 163] on button at bounding box center [214, 160] width 13 height 11
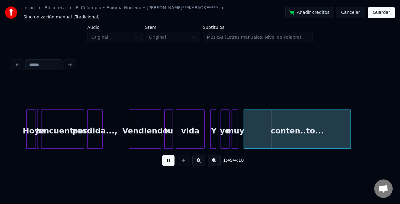
click at [218, 163] on button at bounding box center [214, 160] width 13 height 11
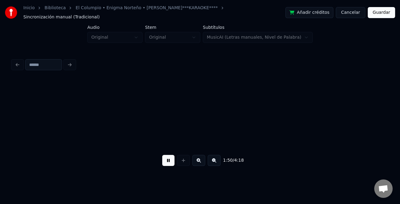
scroll to position [0, 1427]
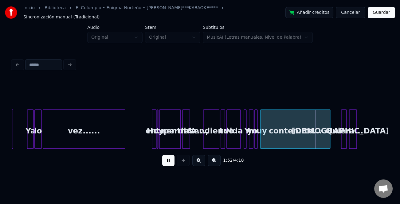
click at [329, 139] on div at bounding box center [329, 129] width 2 height 39
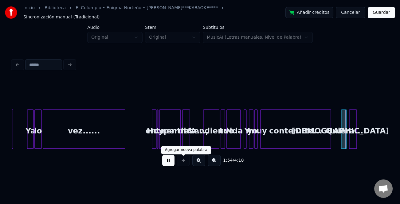
click at [198, 163] on button at bounding box center [198, 160] width 13 height 11
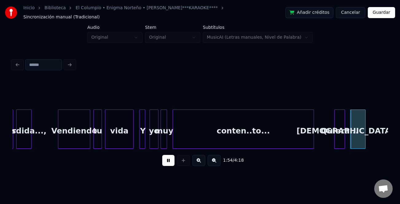
click at [198, 163] on button at bounding box center [198, 160] width 13 height 11
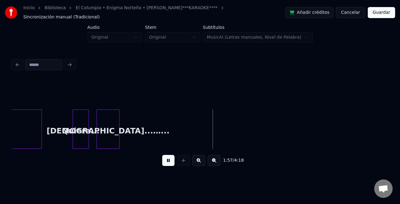
scroll to position [0, 5196]
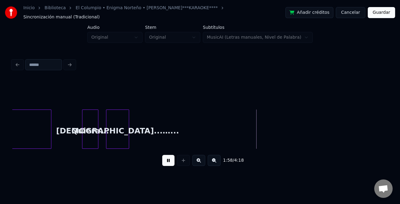
click at [101, 138] on div at bounding box center [100, 129] width 2 height 39
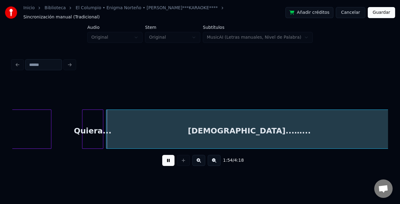
click at [400, 143] on html "Inicio Biblioteca El Columpio • Enigma Norteño • [PERSON_NAME] El Yaki • ****KA…" at bounding box center [200, 92] width 400 height 185
click at [171, 161] on button at bounding box center [168, 160] width 12 height 11
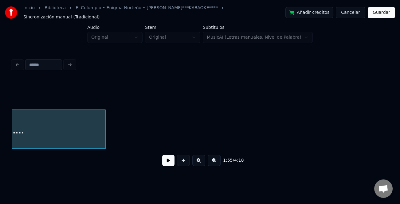
scroll to position [0, 5435]
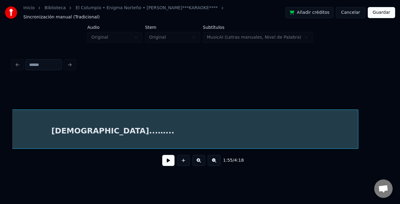
click at [356, 134] on div at bounding box center [357, 129] width 2 height 39
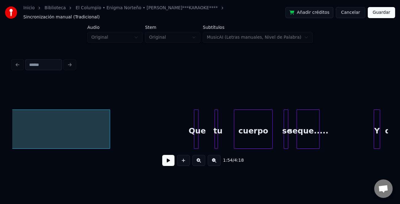
scroll to position [0, 5693]
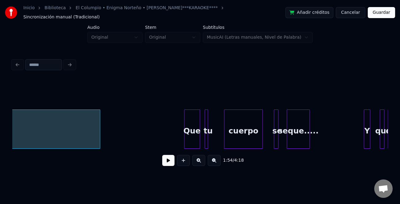
click at [199, 142] on div at bounding box center [199, 129] width 2 height 39
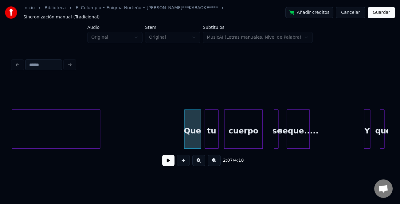
click at [218, 143] on div at bounding box center [217, 129] width 2 height 39
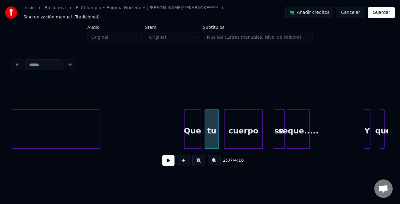
click at [283, 141] on div at bounding box center [283, 129] width 2 height 39
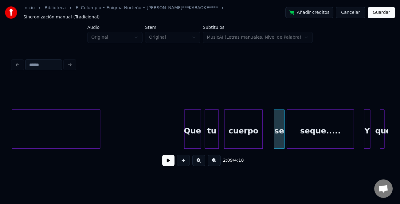
click at [353, 137] on div at bounding box center [353, 129] width 2 height 39
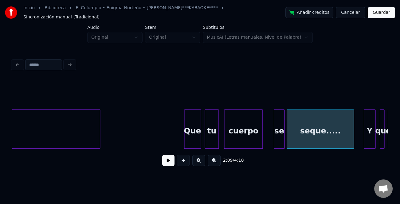
click at [374, 136] on div at bounding box center [374, 129] width 2 height 39
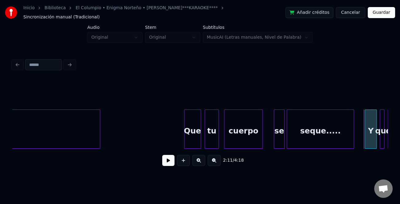
click at [369, 138] on div "Y" at bounding box center [370, 131] width 11 height 42
click at [174, 136] on div "se seque..... Y cuerpo Que tu [DEMOGRAPHIC_DATA]...…... que de" at bounding box center [286, 129] width 11934 height 39
click at [172, 163] on button at bounding box center [168, 160] width 12 height 11
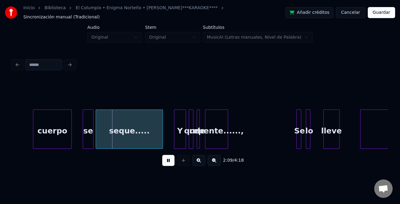
scroll to position [0, 5922]
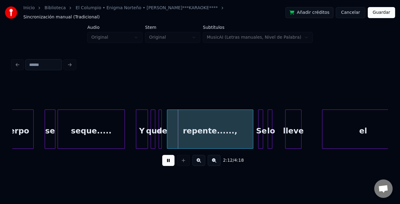
click at [252, 139] on div at bounding box center [252, 129] width 2 height 39
click at [164, 145] on div at bounding box center [164, 129] width 2 height 39
click at [280, 139] on div at bounding box center [280, 129] width 2 height 39
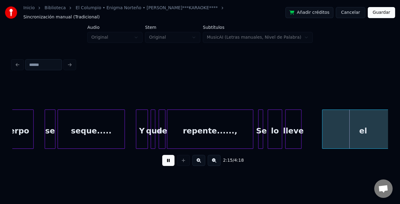
click at [297, 138] on div "lleve" at bounding box center [293, 131] width 16 height 42
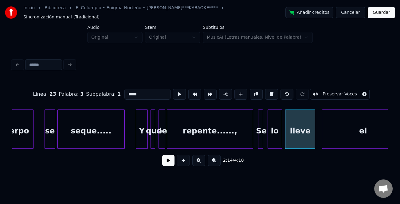
click at [314, 138] on div at bounding box center [314, 129] width 2 height 39
click at [263, 141] on div "Se" at bounding box center [261, 131] width 6 height 42
type input "**"
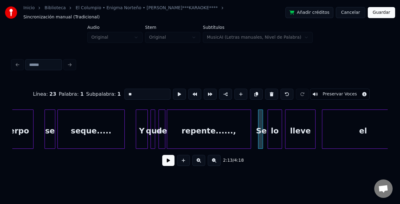
click at [249, 143] on div at bounding box center [250, 129] width 2 height 39
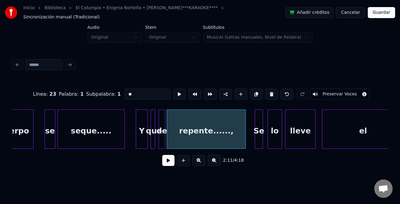
click at [256, 140] on div at bounding box center [256, 129] width 2 height 39
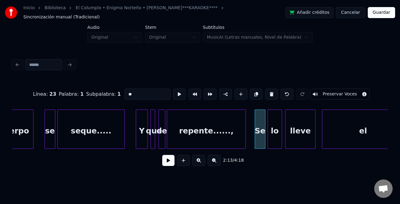
click at [264, 140] on div at bounding box center [264, 129] width 2 height 39
click at [171, 162] on button at bounding box center [168, 160] width 12 height 11
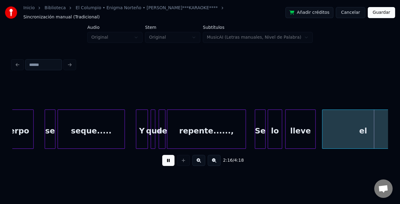
click at [170, 161] on button at bounding box center [168, 160] width 12 height 11
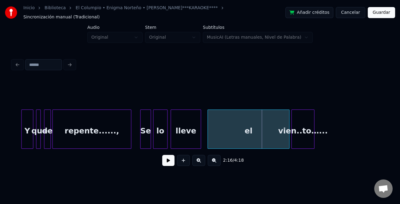
scroll to position [0, 6047]
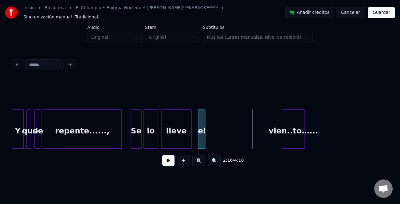
click at [205, 140] on div at bounding box center [204, 129] width 2 height 39
click at [195, 143] on div at bounding box center [196, 129] width 2 height 39
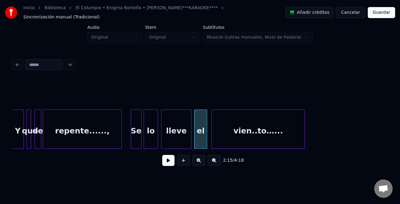
click at [213, 146] on div at bounding box center [213, 129] width 2 height 39
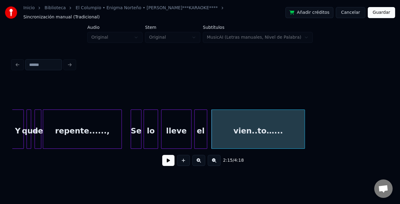
click at [168, 161] on button at bounding box center [168, 160] width 12 height 11
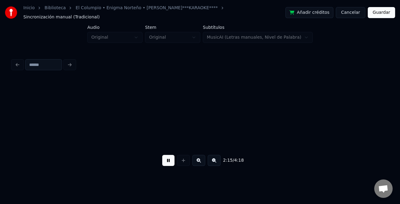
scroll to position [0, 6245]
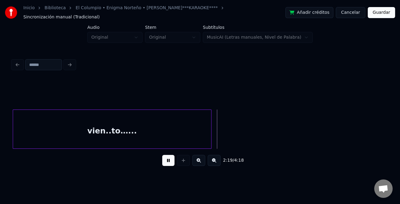
click at [211, 140] on div at bounding box center [210, 129] width 2 height 39
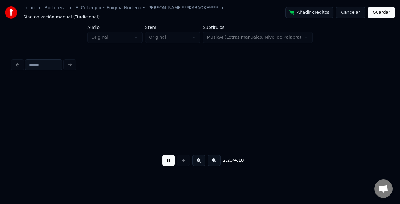
scroll to position [0, 6621]
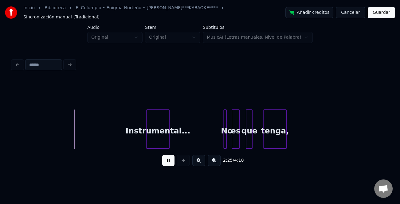
click at [214, 163] on button at bounding box center [214, 160] width 13 height 11
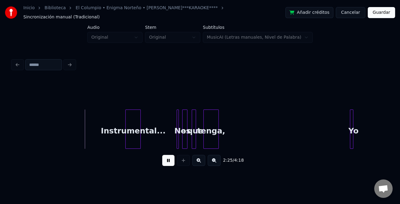
click at [214, 163] on button at bounding box center [214, 160] width 13 height 11
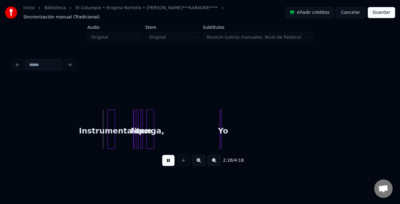
drag, startPoint x: 169, startPoint y: 163, endPoint x: 251, endPoint y: 151, distance: 82.3
click at [174, 162] on button at bounding box center [168, 160] width 12 height 11
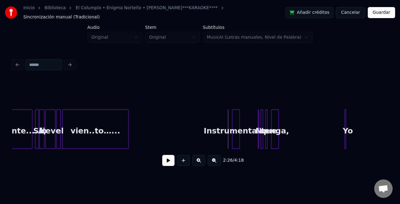
scroll to position [0, 2026]
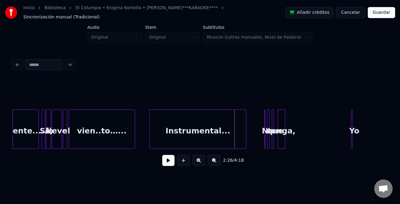
click at [150, 142] on div at bounding box center [151, 129] width 2 height 39
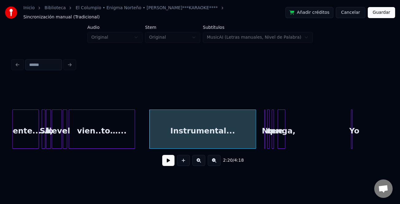
click at [255, 140] on div at bounding box center [255, 129] width 2 height 39
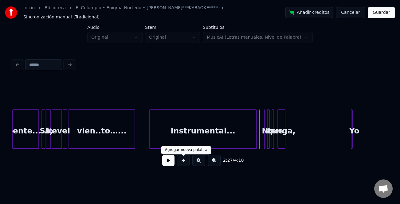
click at [173, 164] on button at bounding box center [168, 160] width 12 height 11
click at [200, 163] on button at bounding box center [198, 160] width 13 height 11
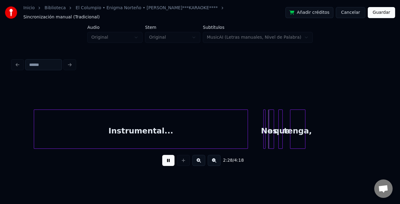
click at [200, 163] on button at bounding box center [198, 160] width 13 height 11
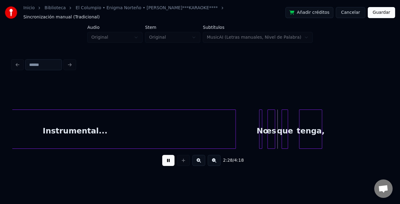
click at [200, 163] on button at bounding box center [198, 160] width 13 height 11
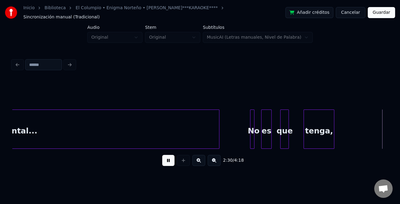
scroll to position [0, 9248]
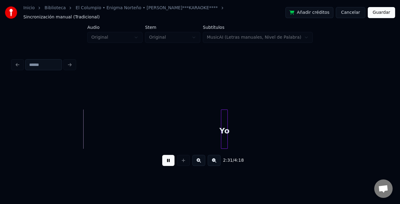
click at [221, 165] on div "2:31 / 4:18" at bounding box center [200, 161] width 366 height 14
click at [220, 165] on button at bounding box center [214, 160] width 13 height 11
click at [217, 166] on button at bounding box center [214, 160] width 13 height 11
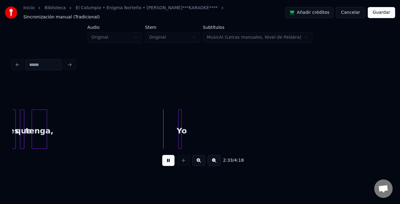
click at [217, 166] on button at bounding box center [214, 160] width 13 height 11
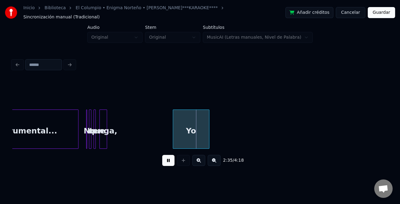
click at [209, 140] on div at bounding box center [208, 129] width 2 height 39
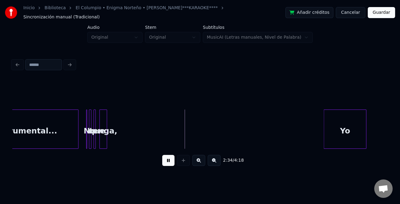
click at [349, 133] on div "Yo" at bounding box center [345, 131] width 42 height 42
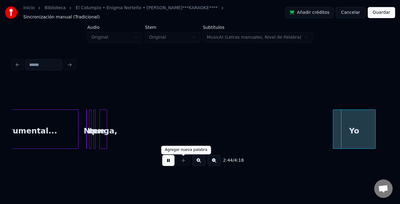
drag, startPoint x: 173, startPoint y: 162, endPoint x: 103, endPoint y: 149, distance: 70.6
click at [172, 162] on button at bounding box center [168, 160] width 12 height 11
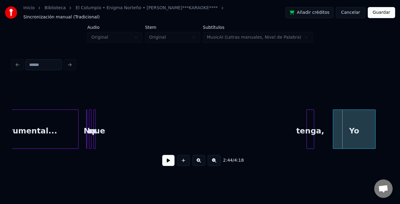
click at [314, 141] on div "tenga," at bounding box center [310, 131] width 7 height 42
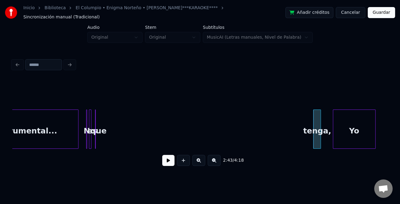
click at [92, 143] on div at bounding box center [93, 129] width 2 height 39
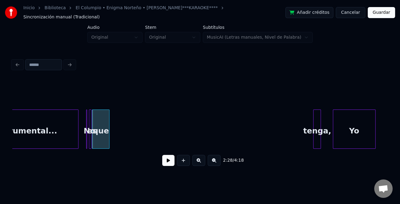
click at [108, 138] on div at bounding box center [109, 129] width 2 height 39
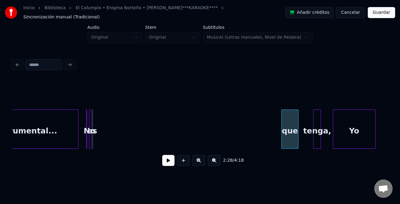
click at [286, 145] on div "que" at bounding box center [290, 131] width 17 height 42
click at [270, 146] on div "No" at bounding box center [268, 131] width 6 height 42
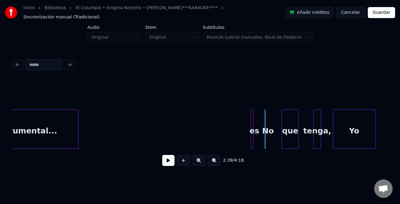
click at [253, 147] on div "Yo es que tenga, Instrumental... No" at bounding box center [199, 129] width 375 height 39
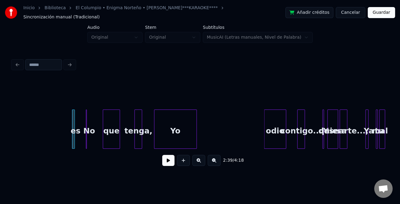
scroll to position [0, 2386]
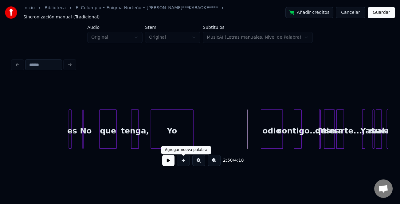
click at [167, 164] on button at bounding box center [168, 160] width 12 height 11
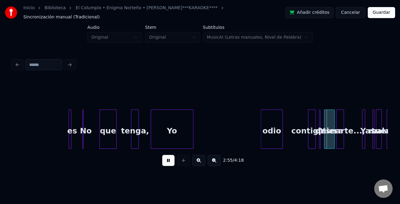
click at [313, 140] on div "contigo..." at bounding box center [311, 131] width 7 height 42
click at [294, 137] on div "odio" at bounding box center [294, 131] width 22 height 42
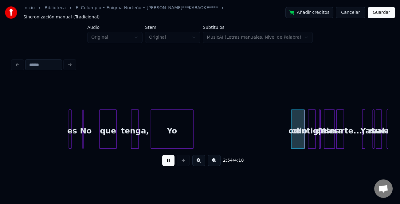
click at [293, 137] on div at bounding box center [293, 129] width 2 height 39
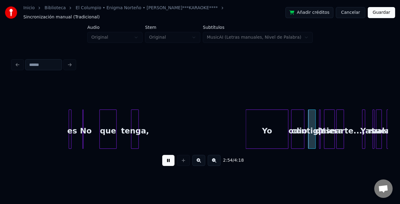
click at [272, 135] on div "Yo" at bounding box center [267, 131] width 42 height 42
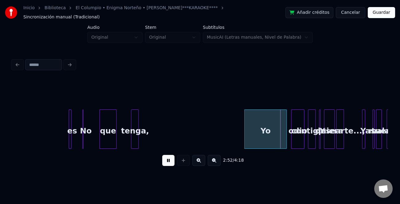
click at [244, 138] on div "Yo" at bounding box center [265, 129] width 43 height 39
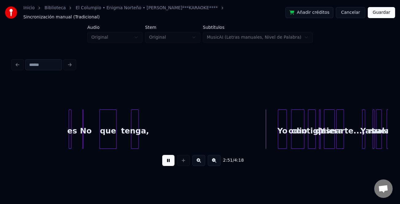
click at [279, 140] on div at bounding box center [279, 129] width 2 height 39
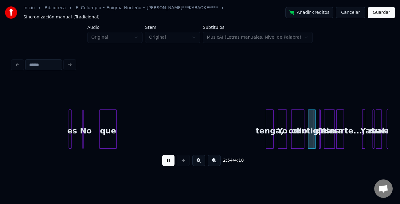
click at [273, 135] on div "tenga," at bounding box center [270, 129] width 8 height 39
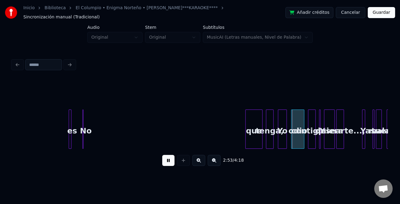
click at [254, 137] on div "que" at bounding box center [254, 131] width 17 height 42
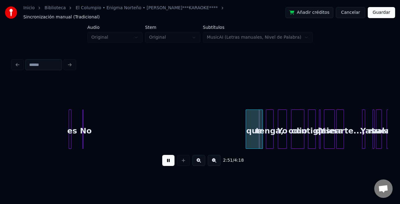
click at [246, 138] on div at bounding box center [247, 129] width 2 height 39
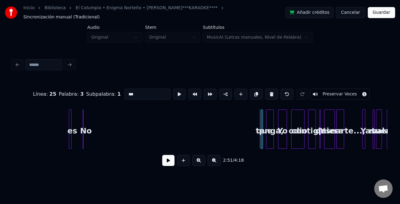
click at [262, 136] on div "que" at bounding box center [262, 129] width 2 height 39
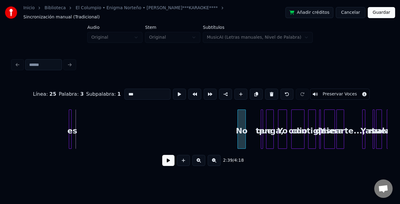
click at [242, 137] on div "No" at bounding box center [241, 131] width 7 height 42
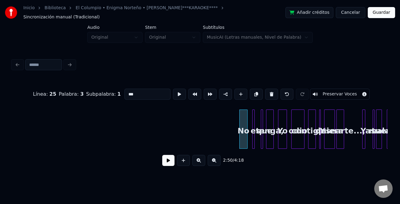
click at [256, 143] on div "es" at bounding box center [256, 131] width 6 height 42
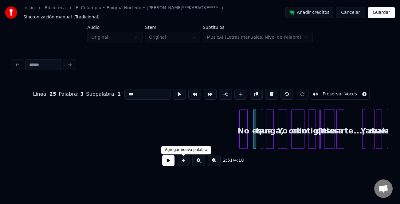
click at [196, 163] on button at bounding box center [198, 160] width 13 height 11
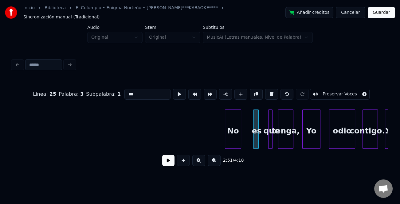
click at [196, 163] on button at bounding box center [198, 160] width 13 height 11
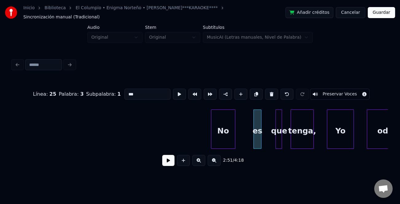
click at [196, 163] on button at bounding box center [198, 160] width 13 height 11
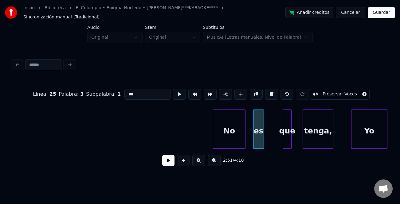
click at [229, 129] on div "No" at bounding box center [229, 131] width 32 height 42
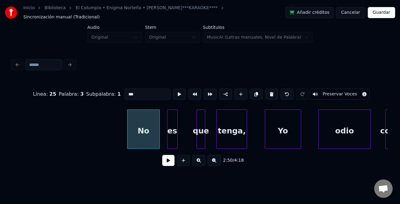
scroll to position [0, 10404]
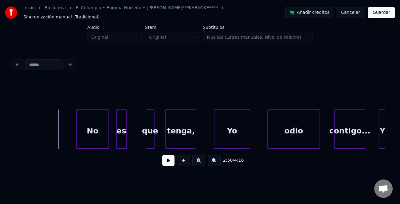
click at [169, 160] on button at bounding box center [168, 160] width 12 height 11
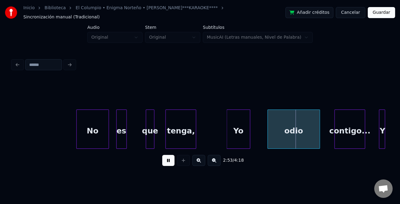
click at [227, 132] on div at bounding box center [228, 129] width 2 height 39
click at [286, 142] on div "odio" at bounding box center [289, 131] width 52 height 42
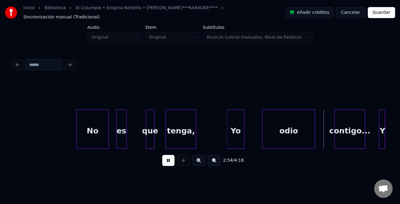
click at [242, 144] on div at bounding box center [243, 129] width 2 height 39
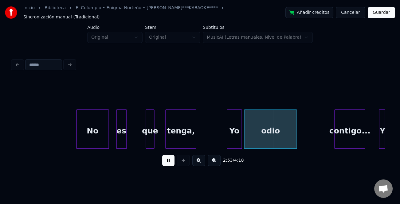
click at [258, 143] on div "odio" at bounding box center [270, 131] width 52 height 42
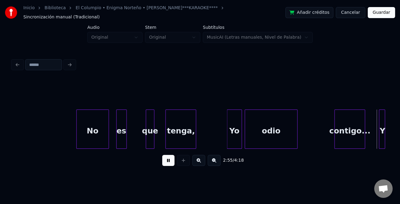
click at [297, 141] on div "odio" at bounding box center [271, 129] width 53 height 39
click at [286, 143] on div at bounding box center [287, 129] width 2 height 39
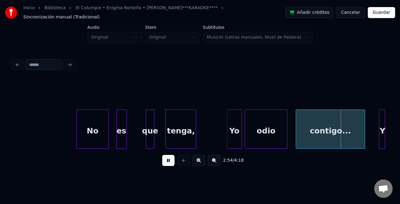
click at [296, 139] on div at bounding box center [297, 129] width 2 height 39
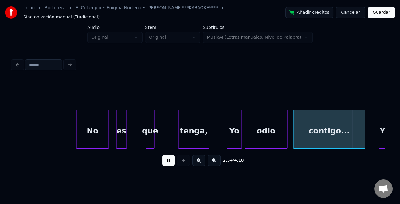
click at [189, 139] on div "tenga," at bounding box center [193, 131] width 30 height 42
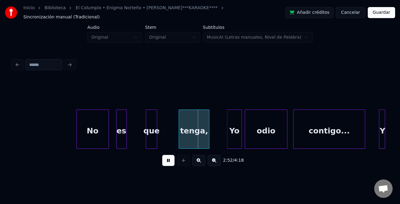
click at [156, 136] on div at bounding box center [156, 129] width 2 height 39
click at [166, 136] on div "que" at bounding box center [165, 131] width 12 height 42
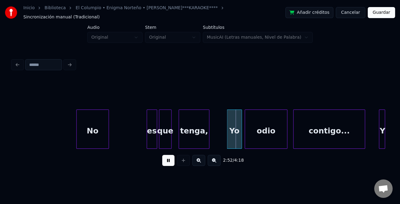
click at [152, 138] on div "es" at bounding box center [152, 131] width 10 height 42
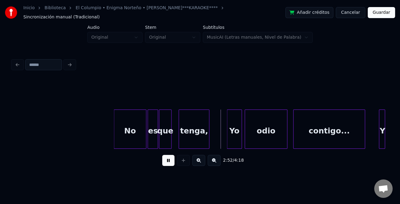
click at [133, 139] on div "No" at bounding box center [130, 131] width 32 height 42
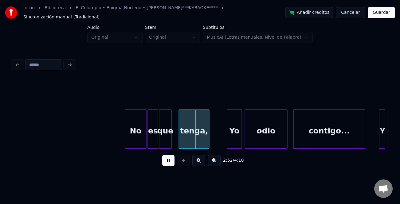
click at [127, 138] on div at bounding box center [126, 129] width 2 height 39
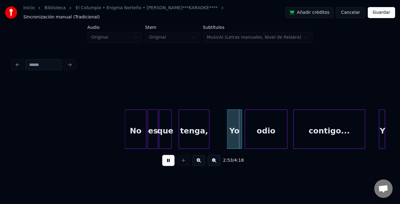
click at [171, 161] on button at bounding box center [168, 160] width 12 height 11
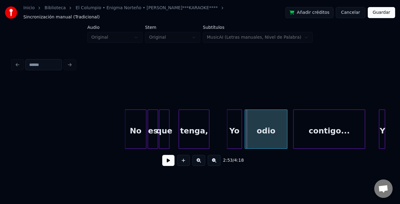
click at [167, 142] on div at bounding box center [168, 129] width 2 height 39
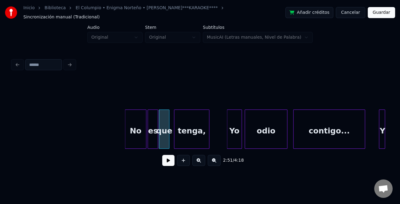
click at [174, 143] on div at bounding box center [175, 129] width 2 height 39
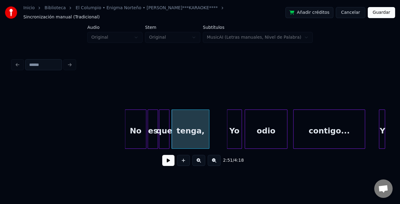
click at [172, 160] on button at bounding box center [168, 160] width 12 height 11
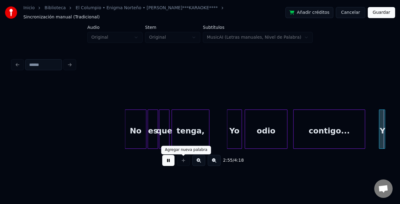
scroll to position [0, 10780]
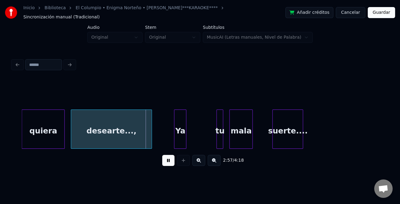
click at [151, 141] on div at bounding box center [151, 129] width 2 height 39
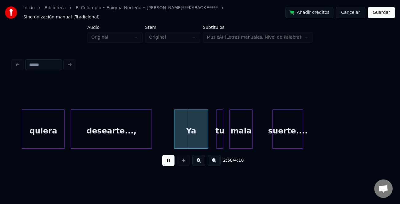
click at [208, 141] on div at bounding box center [207, 129] width 2 height 39
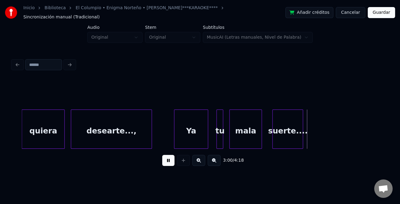
click at [261, 142] on div at bounding box center [261, 129] width 2 height 39
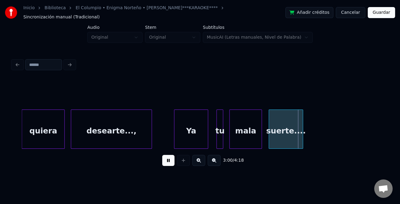
click at [270, 143] on div at bounding box center [270, 129] width 2 height 39
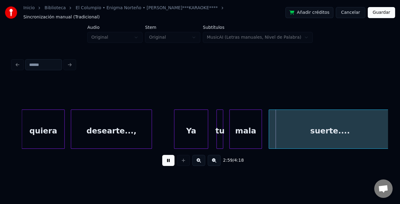
click at [400, 140] on html "Inicio Biblioteca El Columpio • Enigma Norteño • [PERSON_NAME] El Yaki • ****KA…" at bounding box center [200, 92] width 400 height 185
drag, startPoint x: 167, startPoint y: 166, endPoint x: 268, endPoint y: 148, distance: 102.5
click at [167, 166] on button at bounding box center [168, 160] width 12 height 11
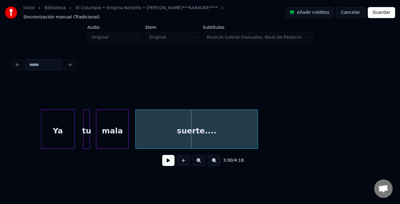
scroll to position [0, 10939]
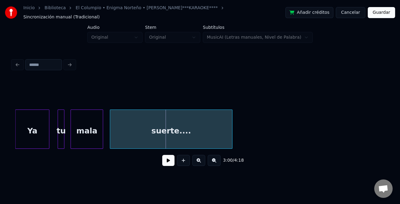
click at [232, 142] on div "suerte...." at bounding box center [171, 129] width 123 height 39
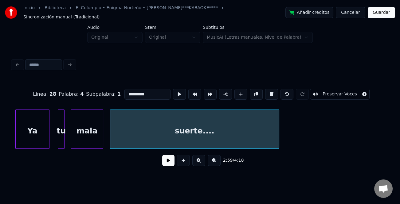
click at [279, 141] on div at bounding box center [278, 129] width 2 height 39
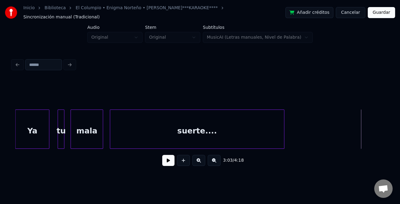
click at [169, 161] on button at bounding box center [168, 160] width 12 height 11
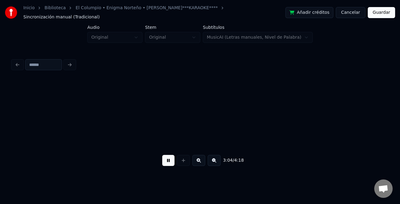
scroll to position [0, 11315]
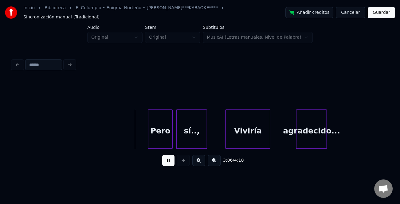
click at [172, 141] on div at bounding box center [172, 129] width 2 height 39
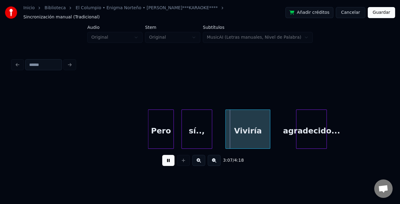
click at [184, 143] on div "sí..," at bounding box center [197, 131] width 30 height 42
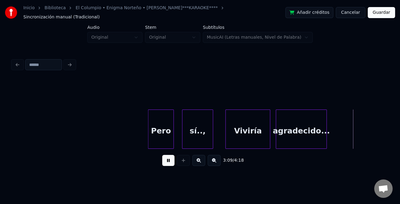
click at [276, 149] on div "Pero sí.., Viviría agradecido..." at bounding box center [199, 129] width 375 height 39
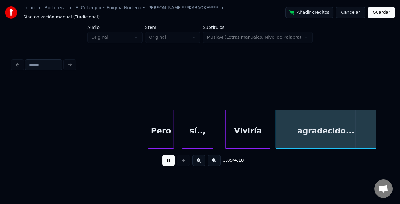
click at [376, 138] on div at bounding box center [375, 129] width 2 height 39
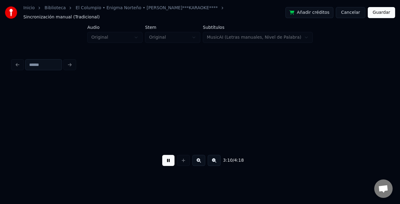
scroll to position [0, 11691]
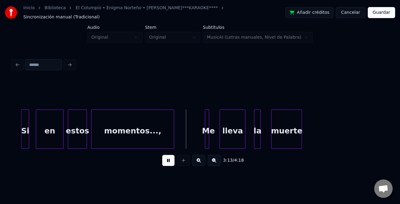
click at [173, 140] on div at bounding box center [173, 129] width 2 height 39
click at [215, 141] on div at bounding box center [215, 129] width 2 height 39
click at [257, 135] on div "la" at bounding box center [257, 131] width 6 height 42
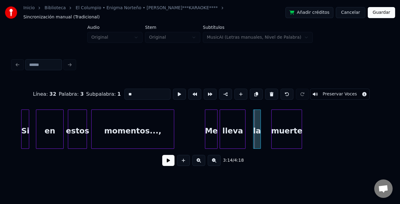
click at [254, 140] on div at bounding box center [254, 129] width 2 height 39
click at [266, 140] on div at bounding box center [266, 129] width 2 height 39
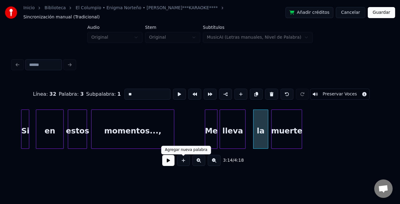
click at [168, 164] on button at bounding box center [168, 160] width 12 height 11
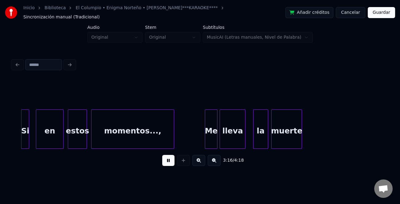
scroll to position [0, 12067]
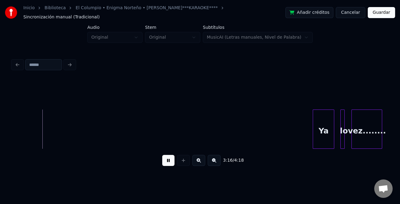
click at [169, 163] on button at bounding box center [168, 160] width 12 height 11
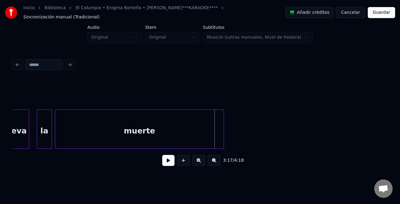
click at [222, 134] on div at bounding box center [223, 129] width 2 height 39
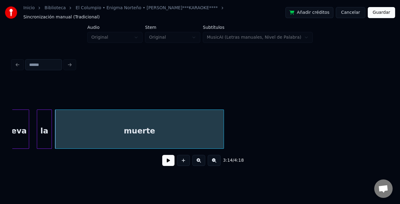
click at [150, 134] on div "muerte" at bounding box center [139, 131] width 168 height 42
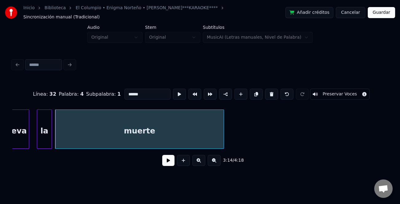
click at [152, 95] on input "******" at bounding box center [147, 94] width 46 height 11
type input "**********"
click at [168, 163] on button at bounding box center [168, 160] width 12 height 11
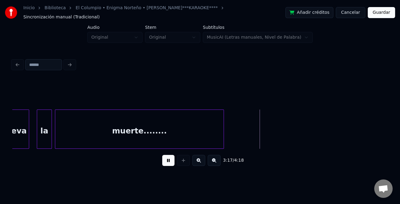
click at [393, 131] on div "Inicio Biblioteca El Columpio • Enigma Norteño • [PERSON_NAME] El Yaki • ****KA…" at bounding box center [200, 87] width 400 height 175
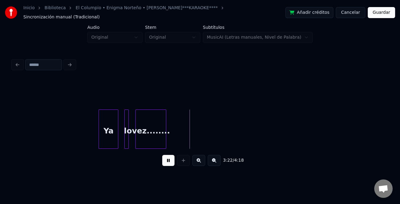
click at [100, 141] on div at bounding box center [100, 129] width 2 height 39
click at [131, 141] on div at bounding box center [131, 129] width 2 height 39
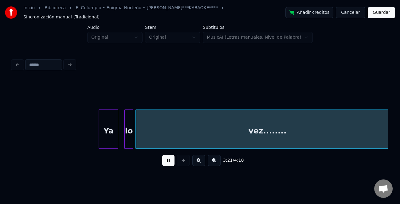
click at [400, 147] on html "Inicio Biblioteca El Columpio • Enigma Norteño • [PERSON_NAME] El Yaki • ****KA…" at bounding box center [200, 92] width 400 height 185
drag, startPoint x: 167, startPoint y: 161, endPoint x: 295, endPoint y: 155, distance: 128.2
click at [171, 161] on button at bounding box center [168, 160] width 12 height 11
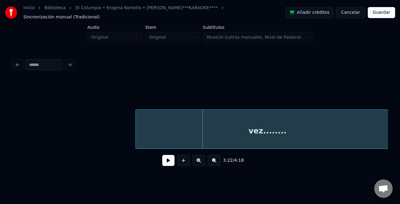
scroll to position [0, 12493]
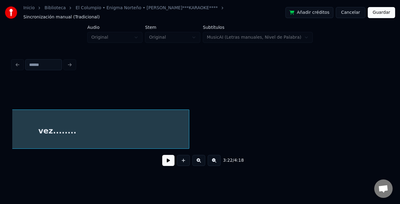
click at [219, 165] on button at bounding box center [214, 160] width 13 height 11
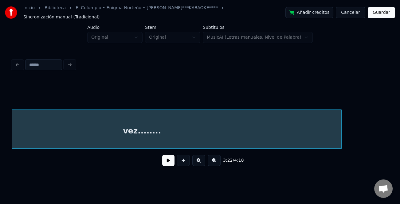
click at [341, 140] on div at bounding box center [340, 129] width 2 height 39
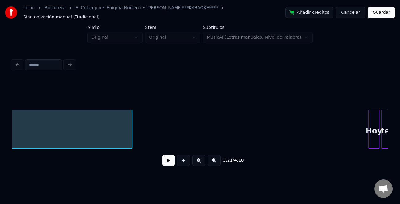
scroll to position [0, 9629]
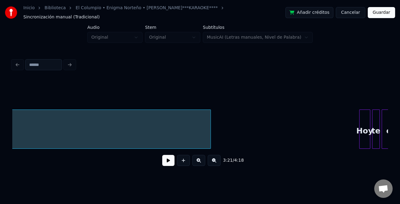
click at [210, 133] on div at bounding box center [210, 129] width 2 height 39
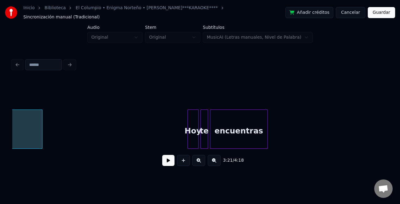
scroll to position [0, 9849]
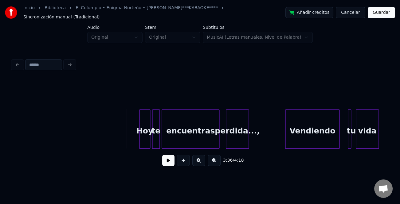
click at [165, 159] on button at bounding box center [168, 160] width 12 height 11
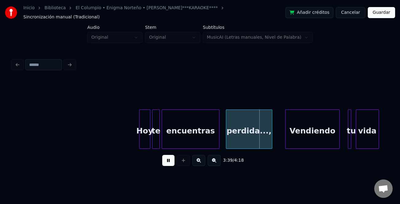
click at [271, 142] on div at bounding box center [271, 129] width 2 height 39
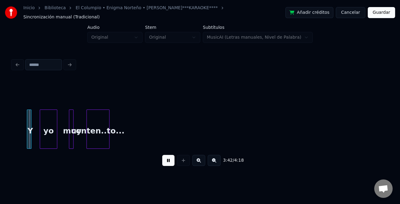
scroll to position [0, 10184]
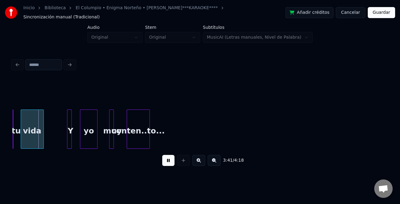
click at [170, 161] on button at bounding box center [168, 160] width 12 height 11
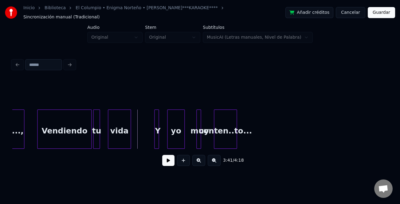
click at [97, 139] on div "tu" at bounding box center [96, 129] width 7 height 39
click at [85, 139] on div at bounding box center [86, 129] width 2 height 39
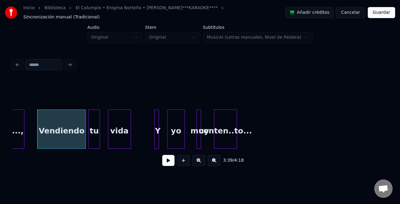
click at [88, 140] on div at bounding box center [89, 129] width 2 height 39
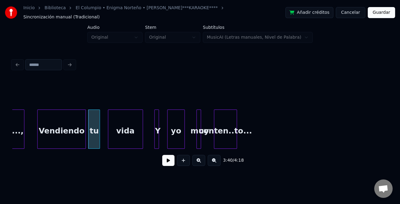
click at [141, 142] on div at bounding box center [142, 129] width 2 height 39
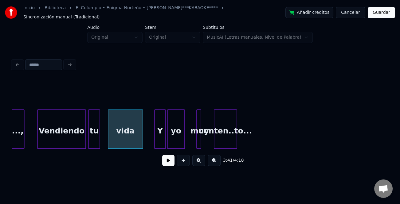
click at [163, 143] on div at bounding box center [164, 129] width 2 height 39
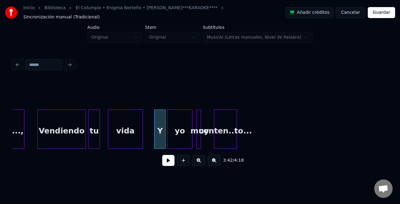
click at [191, 141] on div at bounding box center [191, 129] width 2 height 39
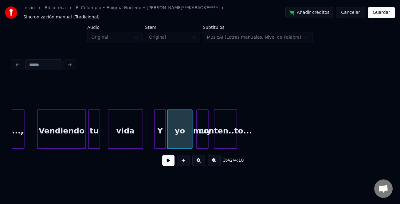
click at [208, 144] on div at bounding box center [207, 129] width 2 height 39
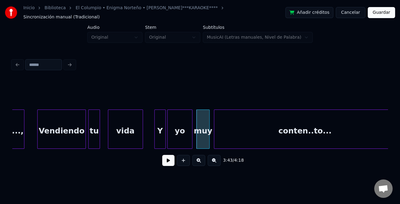
click at [394, 144] on div "Inicio Biblioteca El Columpio • Enigma Norteño • [PERSON_NAME] El Yaki • ****KA…" at bounding box center [200, 87] width 400 height 175
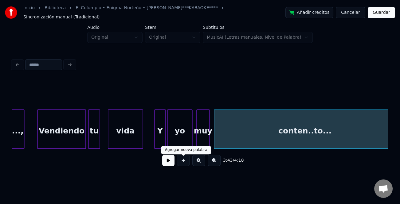
click at [168, 164] on button at bounding box center [168, 160] width 12 height 11
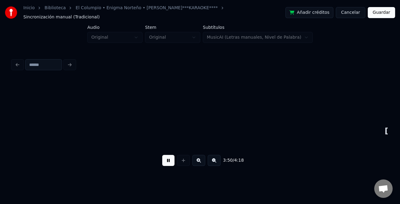
scroll to position [0, 10616]
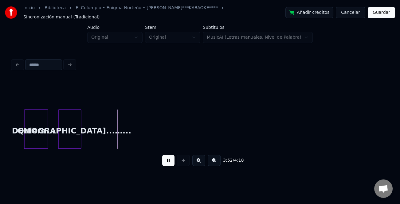
click at [47, 143] on div at bounding box center [47, 129] width 2 height 39
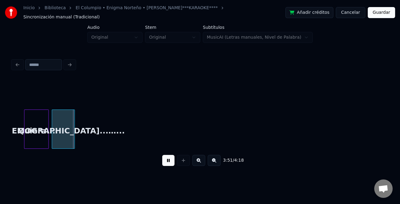
click at [56, 145] on div "[DEMOGRAPHIC_DATA]...…..." at bounding box center [63, 131] width 22 height 42
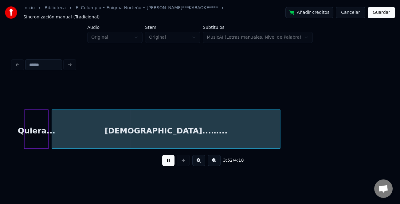
click at [278, 154] on div "3:52 / 4:18" at bounding box center [199, 125] width 375 height 93
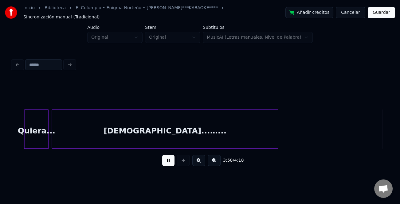
scroll to position [0, 10992]
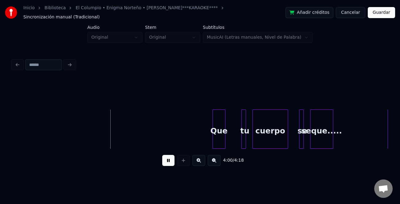
click at [225, 142] on div at bounding box center [224, 129] width 2 height 39
click at [235, 141] on div at bounding box center [235, 129] width 2 height 39
click at [284, 143] on div at bounding box center [284, 129] width 2 height 39
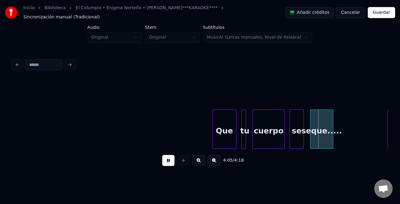
click at [291, 143] on div at bounding box center [291, 129] width 2 height 39
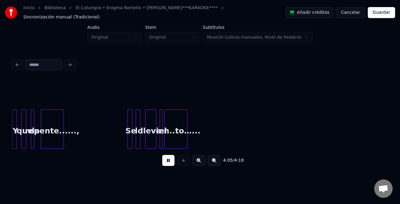
scroll to position [0, 11289]
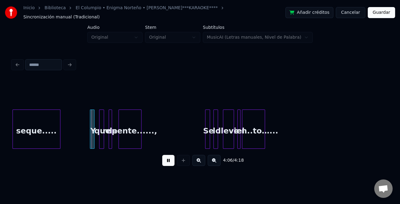
click at [203, 162] on button at bounding box center [198, 160] width 13 height 11
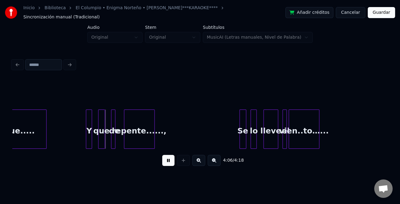
click at [203, 162] on button at bounding box center [198, 160] width 13 height 11
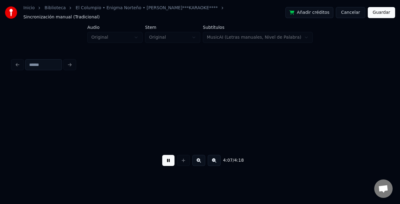
scroll to position [0, 18879]
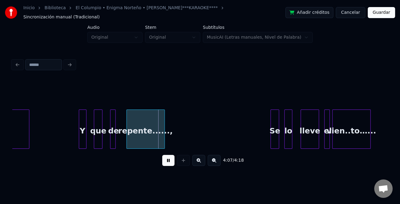
drag, startPoint x: 72, startPoint y: 135, endPoint x: 82, endPoint y: 135, distance: 10.1
click at [89, 137] on div at bounding box center [89, 129] width 2 height 39
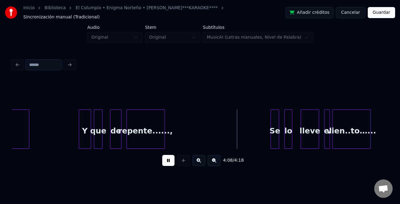
click at [121, 140] on div at bounding box center [120, 129] width 2 height 39
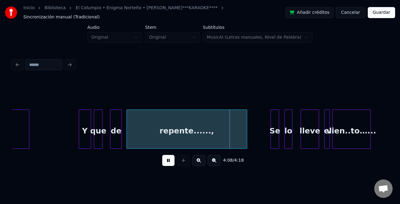
click at [245, 137] on div at bounding box center [246, 129] width 2 height 39
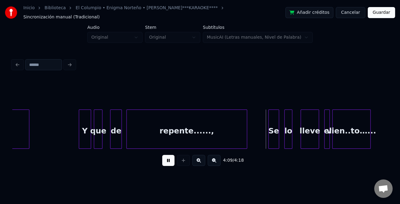
click at [269, 140] on div at bounding box center [270, 129] width 2 height 39
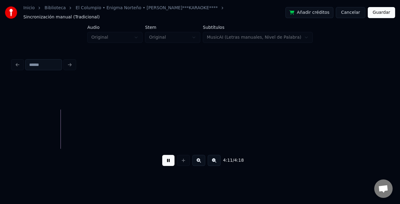
click at [215, 165] on button at bounding box center [214, 160] width 13 height 11
click at [168, 164] on button at bounding box center [168, 160] width 12 height 11
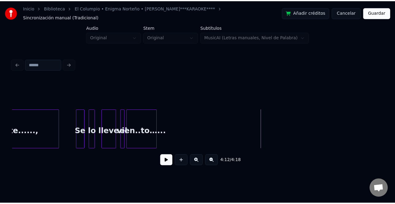
scroll to position [0, 15256]
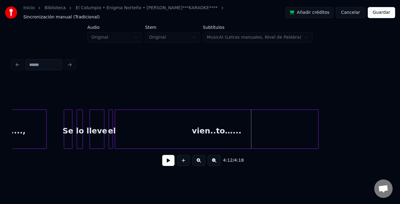
click at [316, 140] on div at bounding box center [317, 129] width 2 height 39
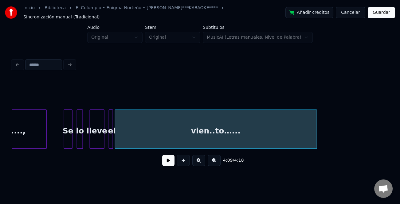
drag, startPoint x: 385, startPoint y: 15, endPoint x: 377, endPoint y: 18, distance: 8.5
click at [385, 15] on button "Guardar" at bounding box center [381, 12] width 27 height 11
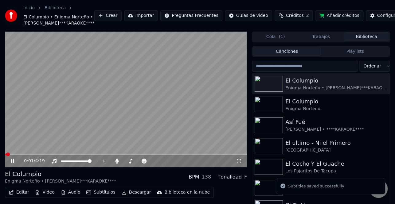
click at [40, 166] on video at bounding box center [126, 99] width 242 height 136
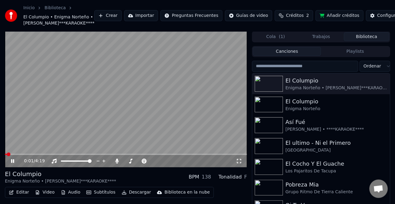
click at [41, 166] on video at bounding box center [126, 99] width 242 height 136
click at [40, 155] on span at bounding box center [126, 154] width 242 height 1
click at [14, 164] on icon at bounding box center [17, 161] width 14 height 5
click at [11, 163] on icon at bounding box center [12, 161] width 3 height 4
click at [14, 163] on icon at bounding box center [13, 161] width 4 height 4
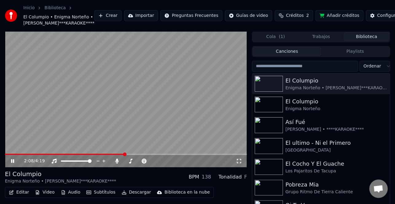
click at [135, 155] on span at bounding box center [126, 154] width 242 height 1
click at [147, 155] on span at bounding box center [126, 154] width 242 height 1
click at [161, 155] on span at bounding box center [126, 154] width 242 height 1
click at [171, 155] on span at bounding box center [126, 154] width 242 height 1
click at [182, 155] on span at bounding box center [126, 154] width 242 height 1
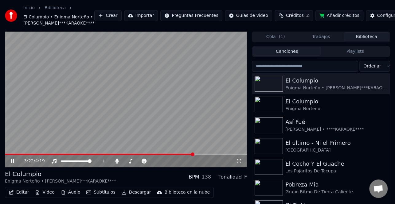
click at [193, 155] on span at bounding box center [126, 154] width 242 height 1
click at [203, 155] on span at bounding box center [126, 154] width 242 height 1
click at [220, 155] on span at bounding box center [126, 154] width 242 height 1
click at [228, 155] on span at bounding box center [126, 154] width 242 height 1
click at [235, 155] on span at bounding box center [126, 154] width 242 height 1
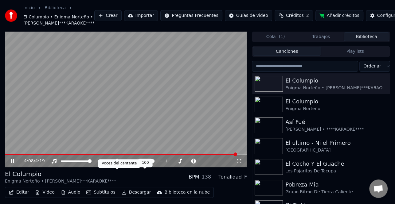
click at [120, 164] on icon at bounding box center [117, 161] width 6 height 5
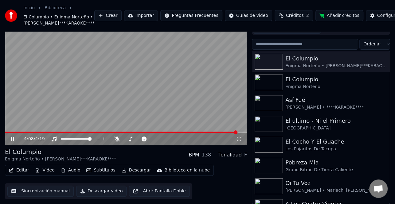
scroll to position [34, 0]
click at [136, 172] on button "Descargar" at bounding box center [136, 170] width 34 height 9
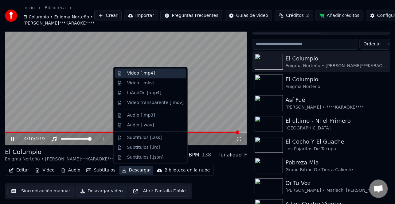
click at [154, 76] on div "Video [.mp4]" at bounding box center [155, 73] width 57 height 6
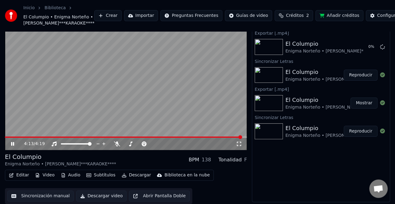
click at [14, 142] on icon at bounding box center [17, 144] width 14 height 5
click at [228, 135] on video at bounding box center [126, 82] width 242 height 136
click at [231, 137] on span at bounding box center [118, 137] width 226 height 1
click at [13, 145] on icon at bounding box center [17, 144] width 14 height 5
click at [13, 145] on icon at bounding box center [12, 144] width 3 height 4
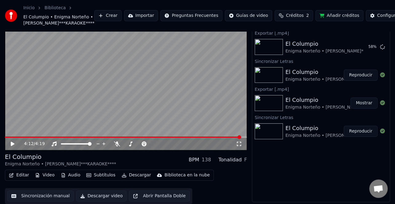
scroll to position [0, 0]
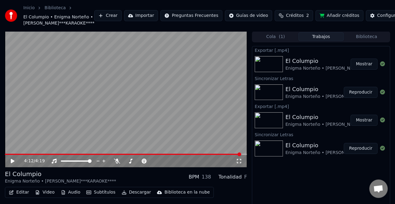
click at [370, 70] on button "Mostrar" at bounding box center [364, 64] width 27 height 11
click at [369, 70] on button "Mostrar" at bounding box center [364, 64] width 27 height 11
click at [364, 126] on button "Mostrar" at bounding box center [364, 120] width 27 height 11
click at [366, 41] on button "Biblioteca" at bounding box center [366, 36] width 45 height 9
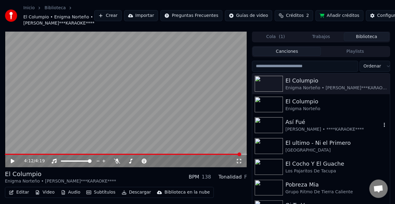
click at [331, 133] on div "[PERSON_NAME] • ****KARAOKE****" at bounding box center [333, 130] width 96 height 6
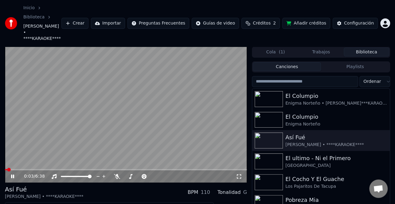
click at [170, 154] on video at bounding box center [126, 115] width 242 height 136
click at [176, 171] on div "0:03 / 6:38" at bounding box center [126, 177] width 242 height 12
click at [176, 169] on div "0:03 / 6:38" at bounding box center [126, 176] width 242 height 14
click at [176, 169] on span at bounding box center [126, 169] width 242 height 1
click at [13, 174] on icon at bounding box center [17, 176] width 14 height 5
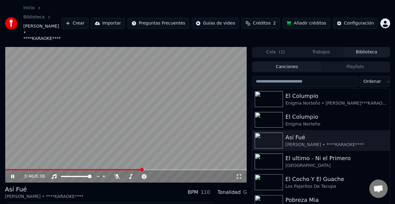
click at [142, 169] on span at bounding box center [73, 169] width 137 height 1
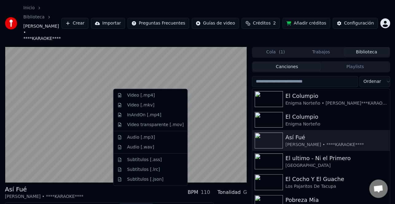
click at [129, 204] on button "Descargar" at bounding box center [136, 208] width 34 height 9
click at [161, 96] on div "Video [.mp4]" at bounding box center [155, 95] width 57 height 6
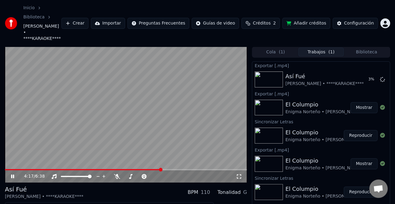
click at [181, 153] on video at bounding box center [126, 115] width 242 height 136
click at [180, 171] on div "4:17 / 6:38" at bounding box center [126, 177] width 242 height 12
click at [182, 169] on span at bounding box center [126, 169] width 242 height 1
click at [14, 174] on icon at bounding box center [17, 176] width 14 height 5
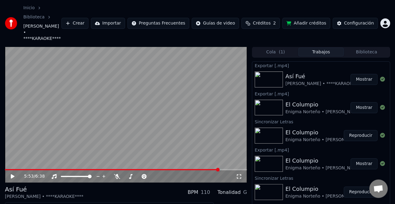
click at [358, 74] on button "Mostrar" at bounding box center [364, 79] width 27 height 11
